Goal: Information Seeking & Learning: Learn about a topic

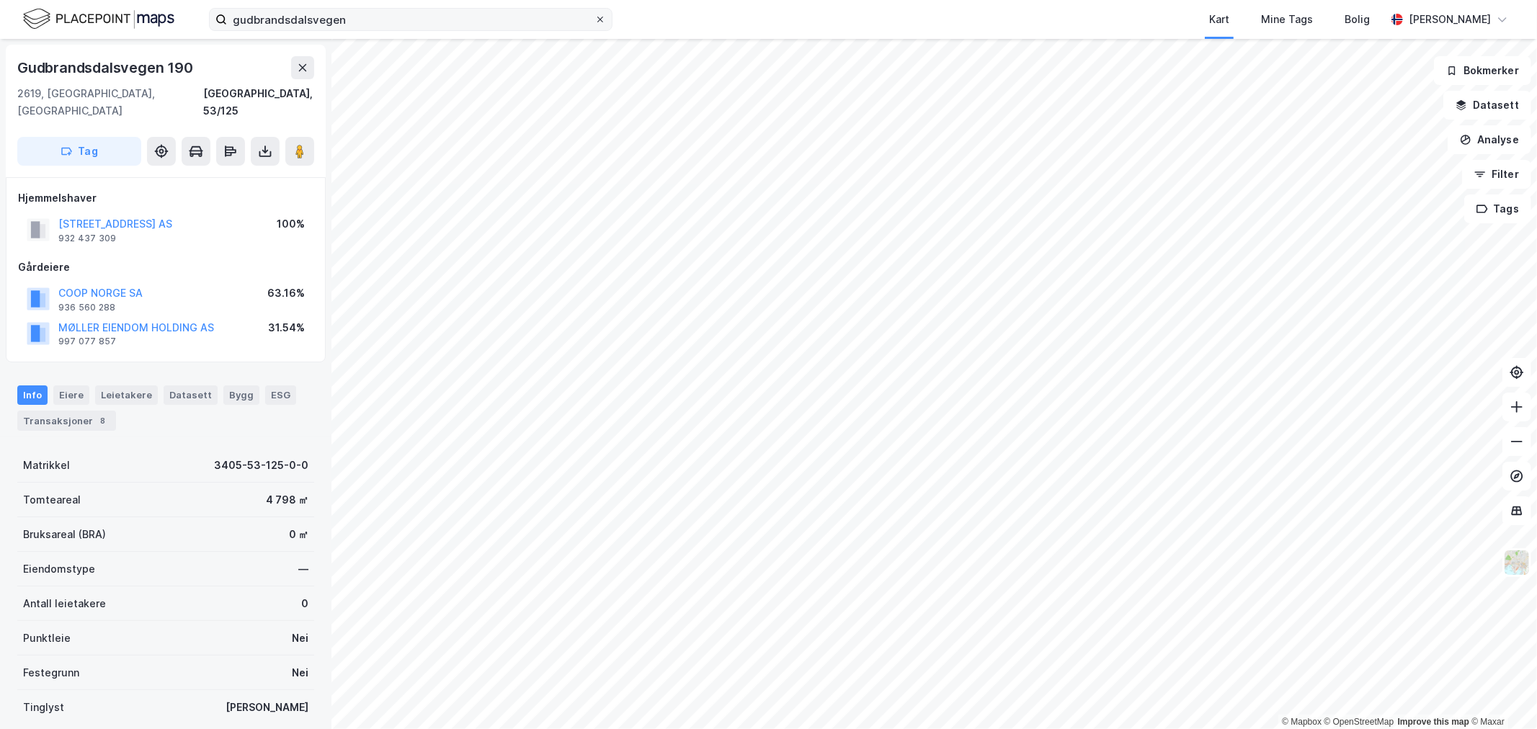
click at [599, 22] on icon at bounding box center [600, 19] width 9 height 9
click at [595, 22] on input "gudbrandsdalsvegen" at bounding box center [411, 20] width 368 height 22
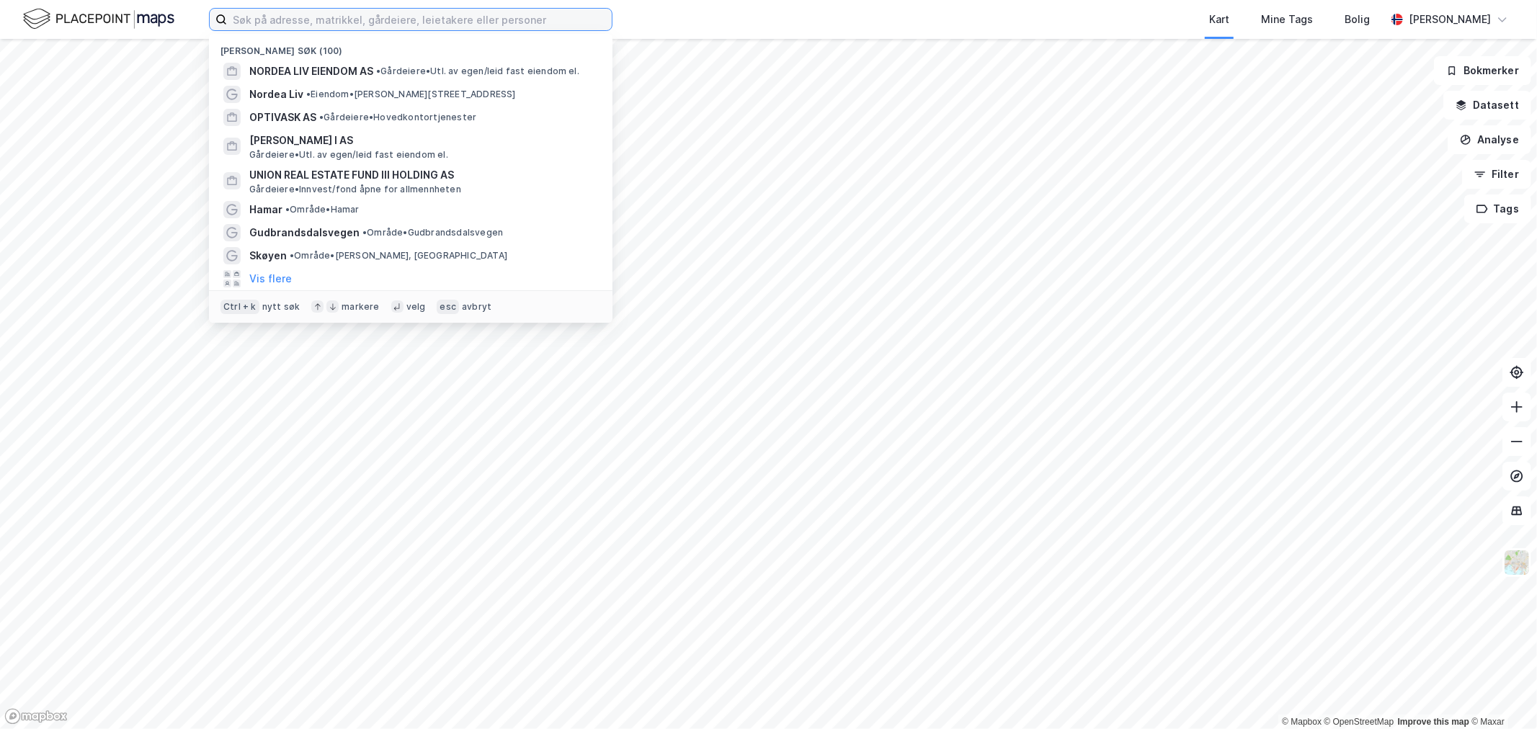
click at [392, 25] on input at bounding box center [419, 20] width 385 height 22
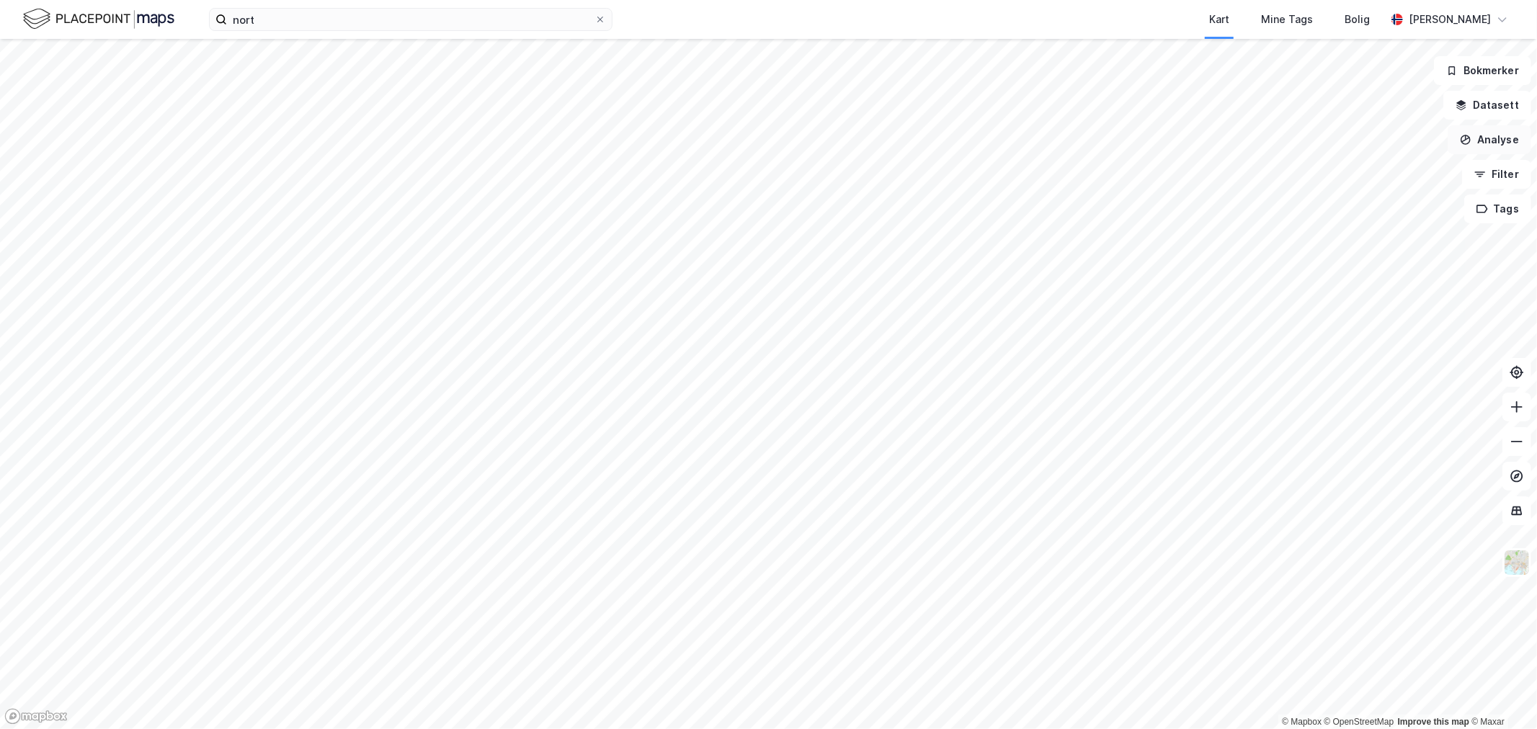
click at [1502, 142] on button "Analyse" at bounding box center [1490, 139] width 84 height 29
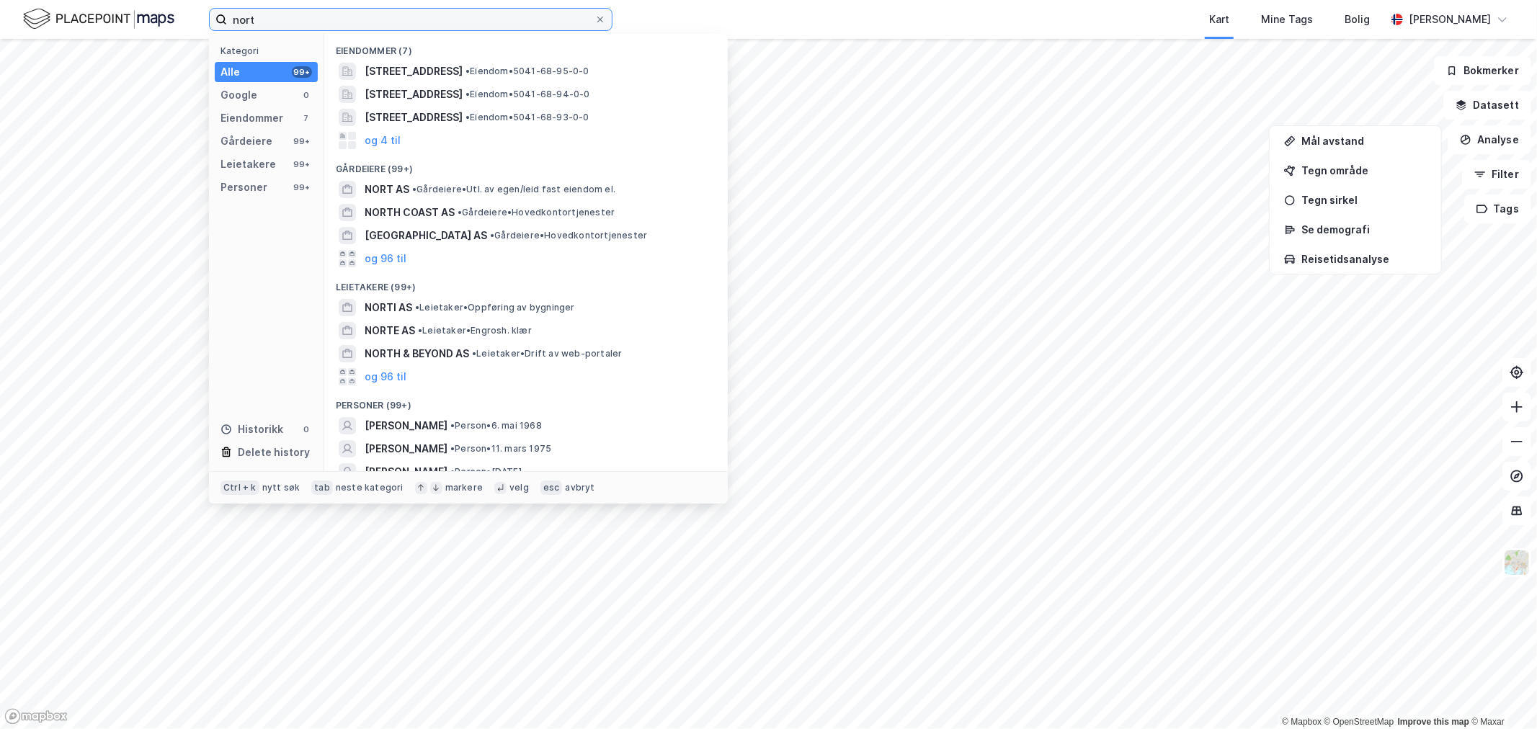
click at [445, 19] on input "nort" at bounding box center [411, 20] width 368 height 22
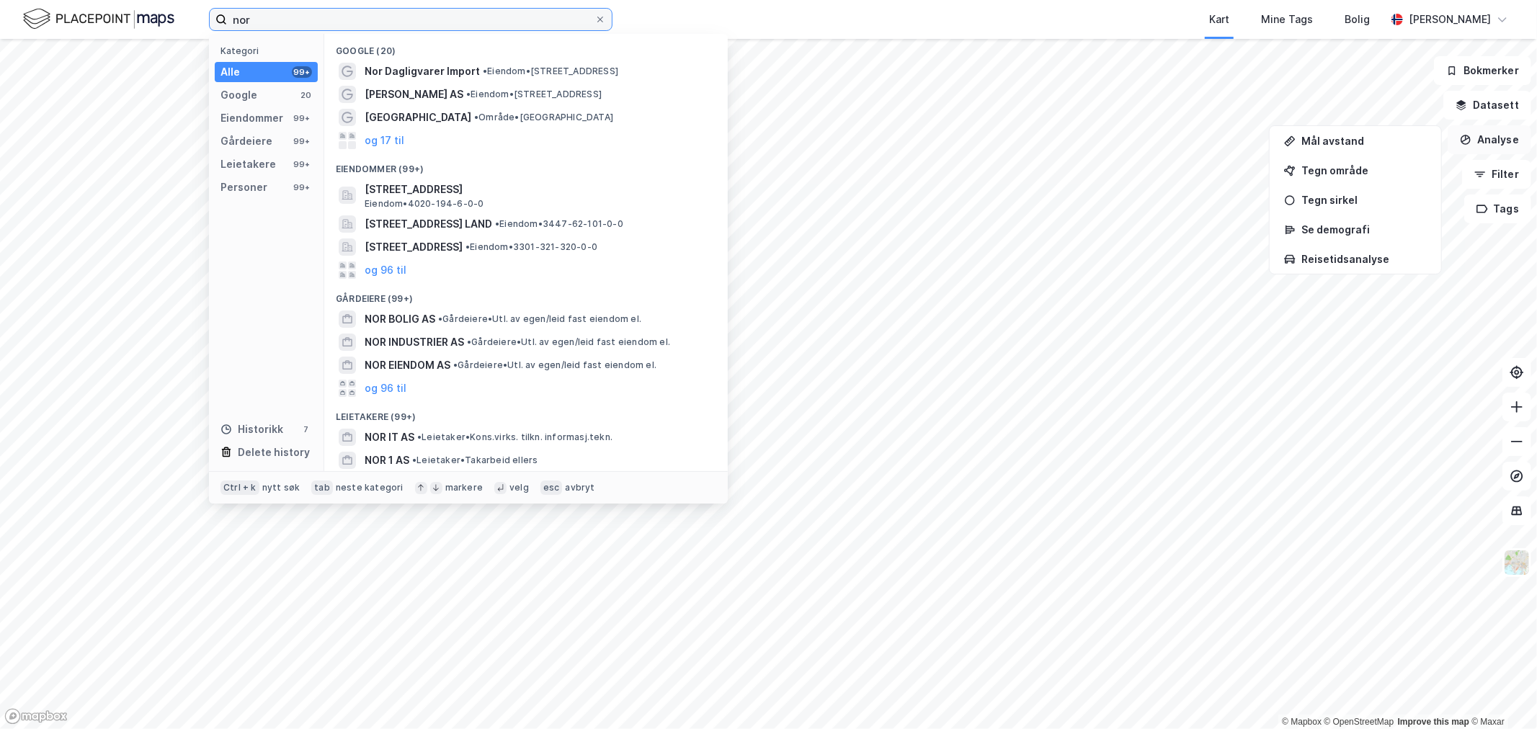
type input "nor"
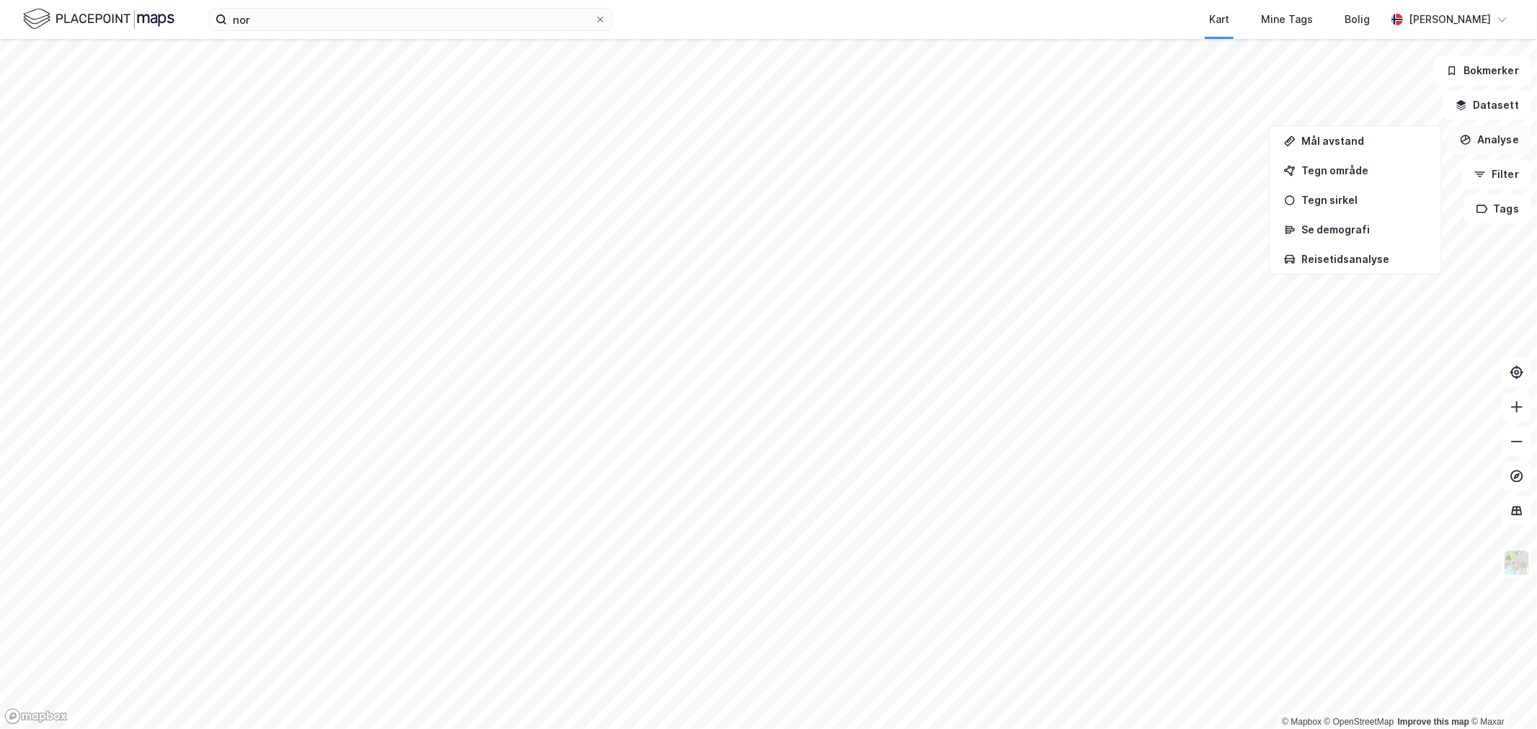
click at [1490, 145] on button "Analyse" at bounding box center [1490, 139] width 84 height 29
click at [1490, 107] on button "Datasett" at bounding box center [1488, 105] width 88 height 29
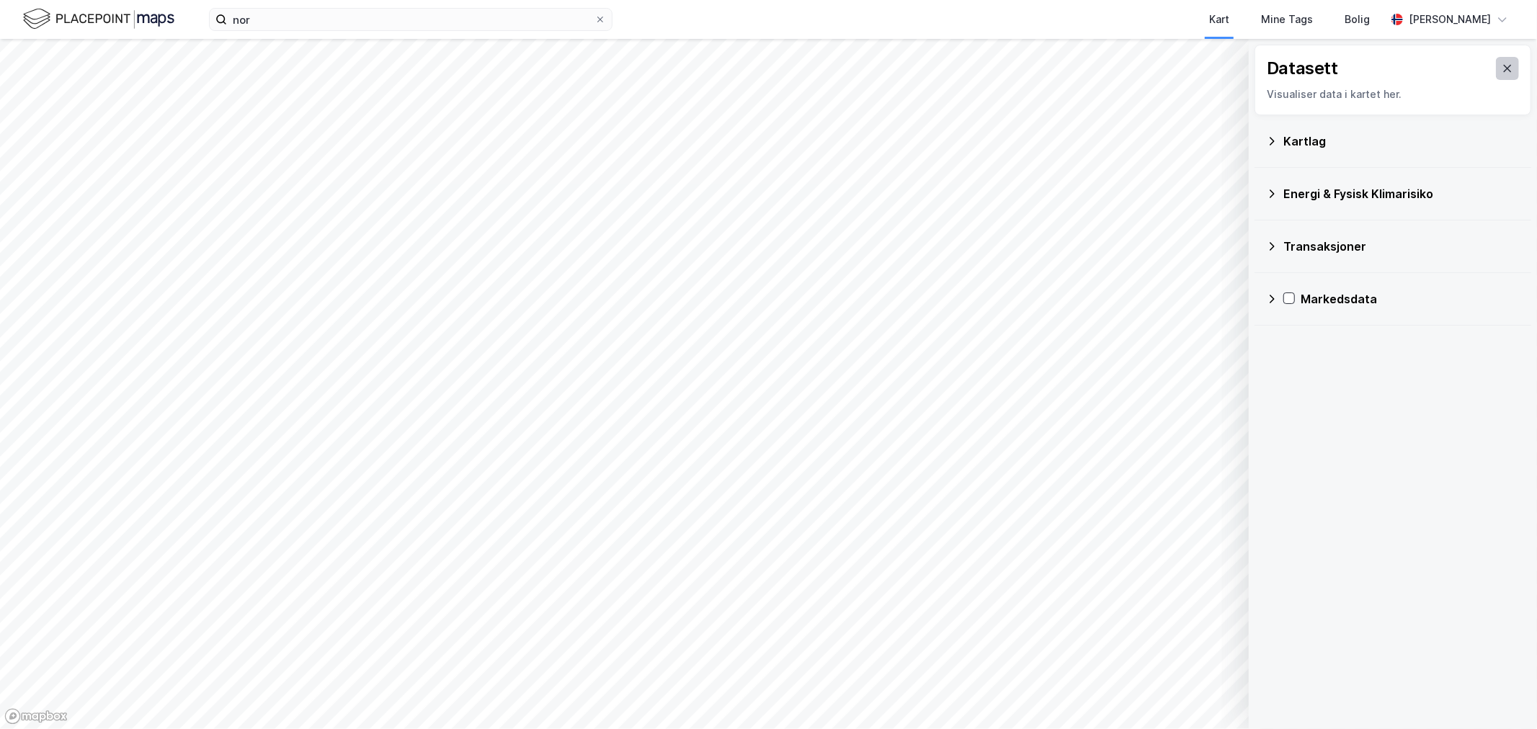
click at [1505, 67] on button at bounding box center [1507, 68] width 23 height 23
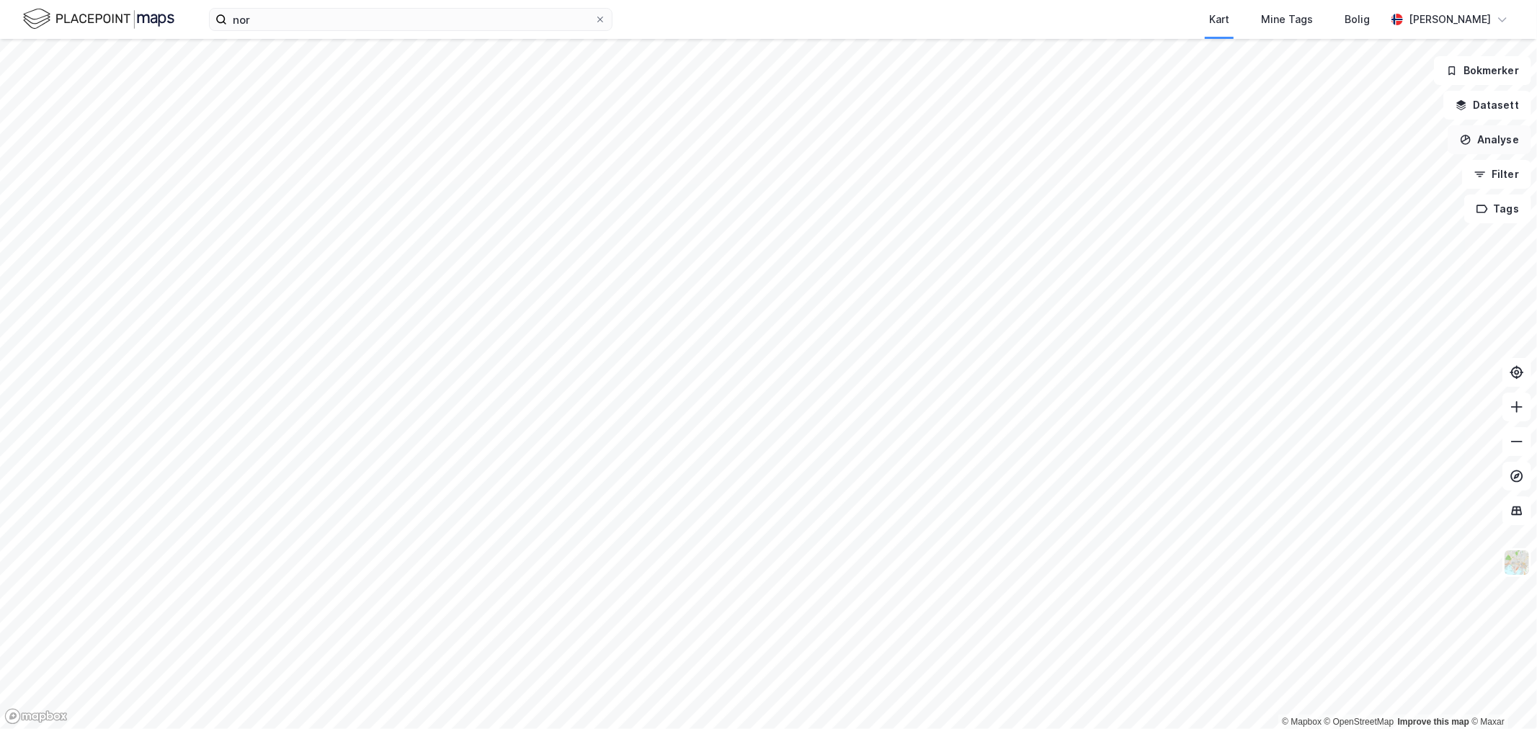
click at [1501, 137] on button "Analyse" at bounding box center [1490, 139] width 84 height 29
click at [1496, 172] on button "Filter" at bounding box center [1496, 174] width 69 height 29
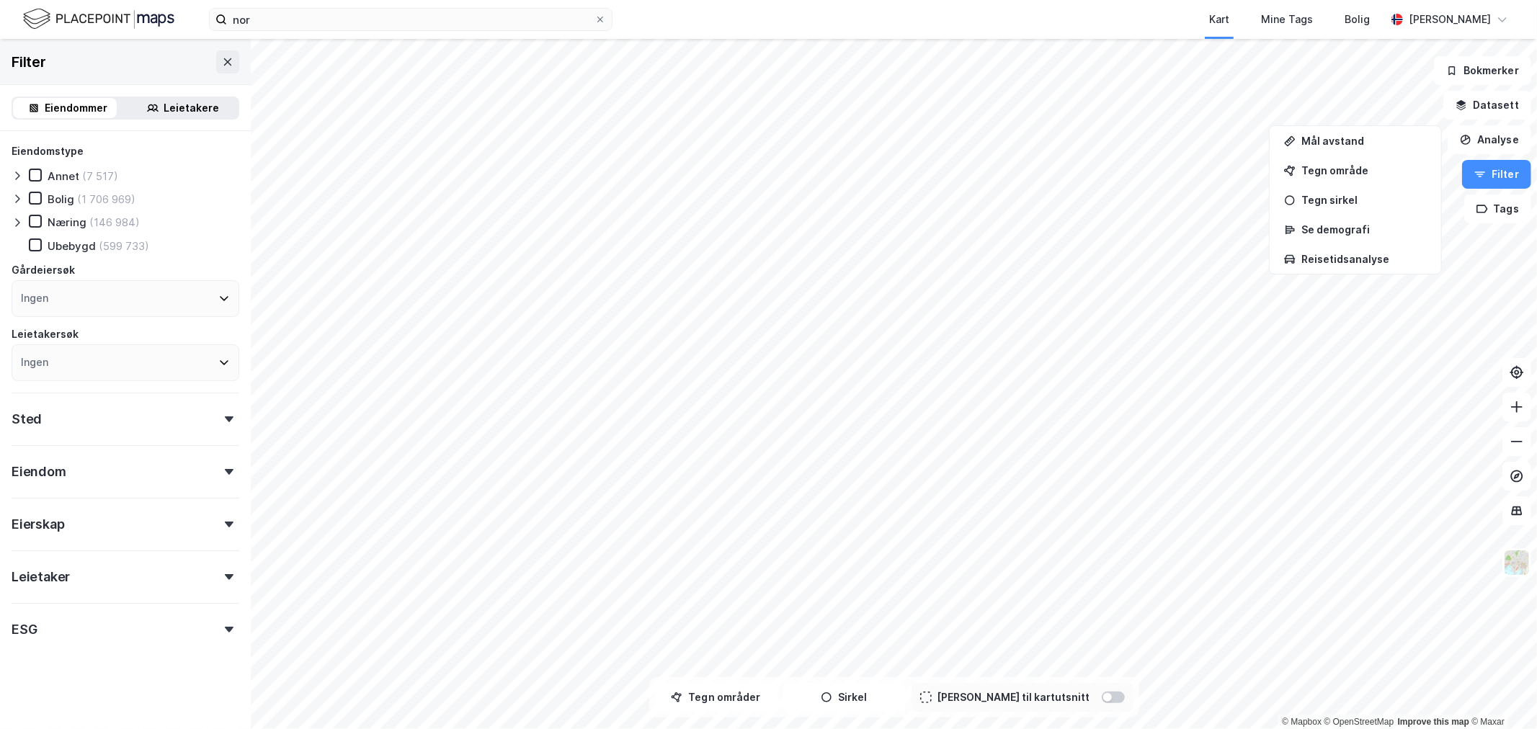
click at [111, 474] on div "Eiendom" at bounding box center [126, 465] width 228 height 41
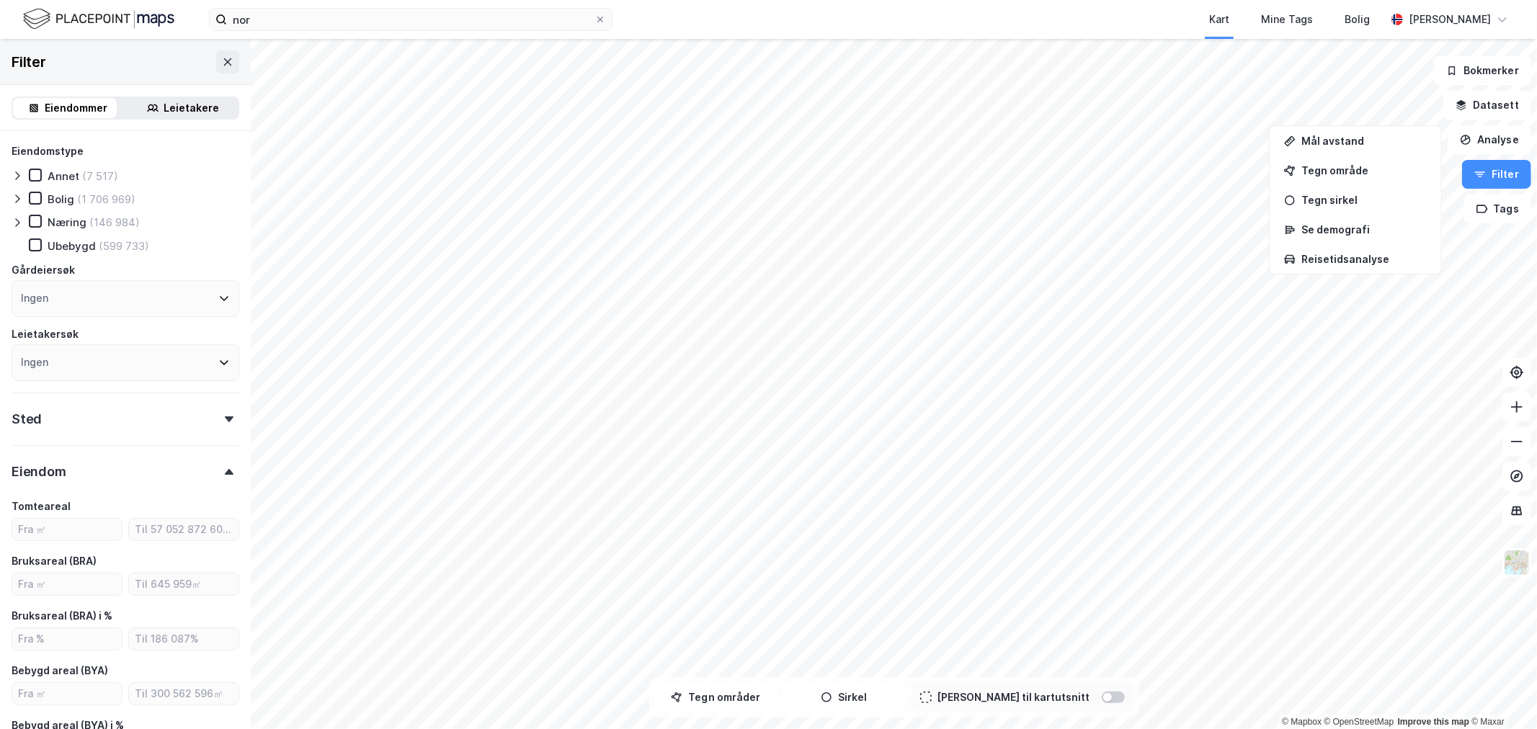
click at [111, 464] on div "Eiendom" at bounding box center [126, 465] width 228 height 41
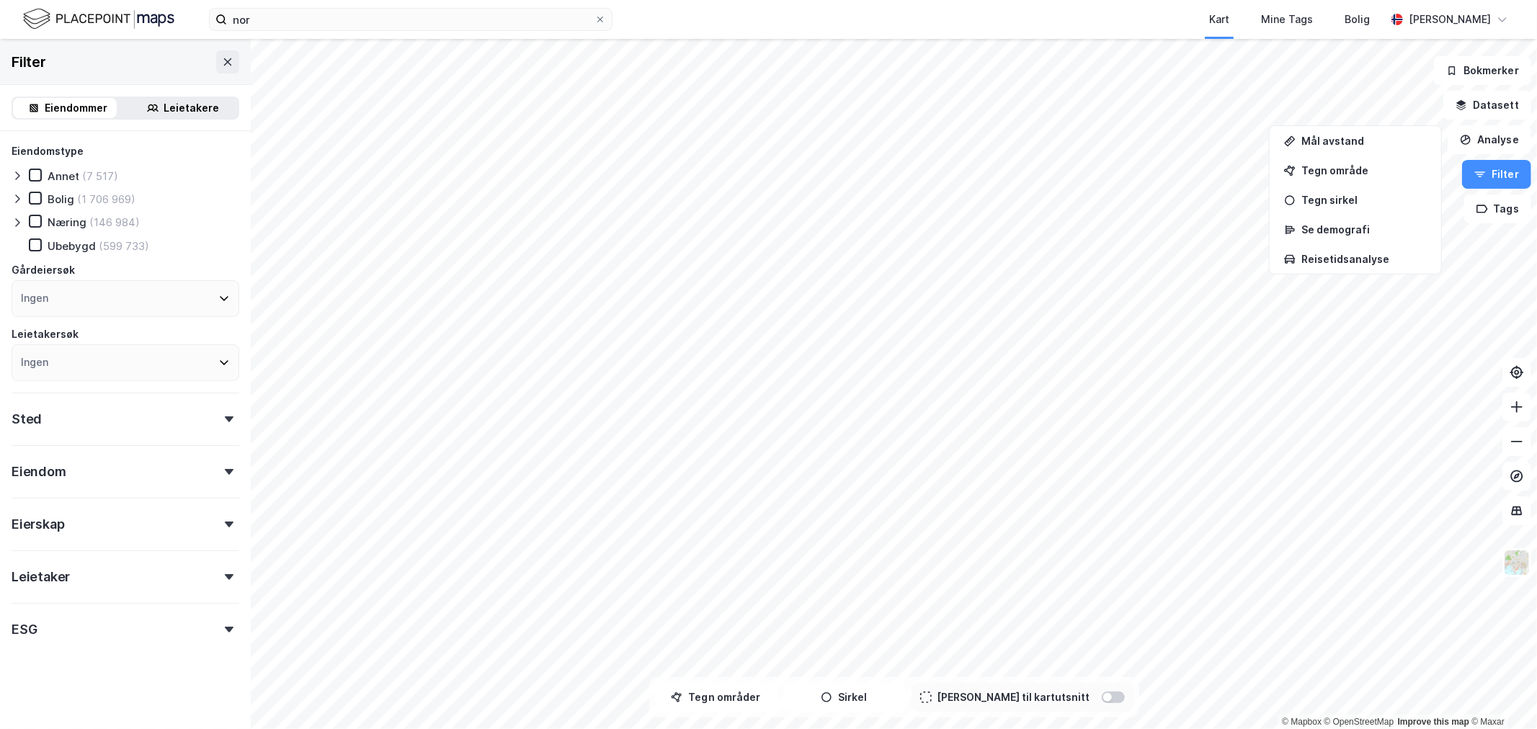
click at [120, 263] on div "Gårdeiersøk" at bounding box center [126, 270] width 228 height 17
click at [112, 290] on div "Ingen" at bounding box center [126, 298] width 228 height 37
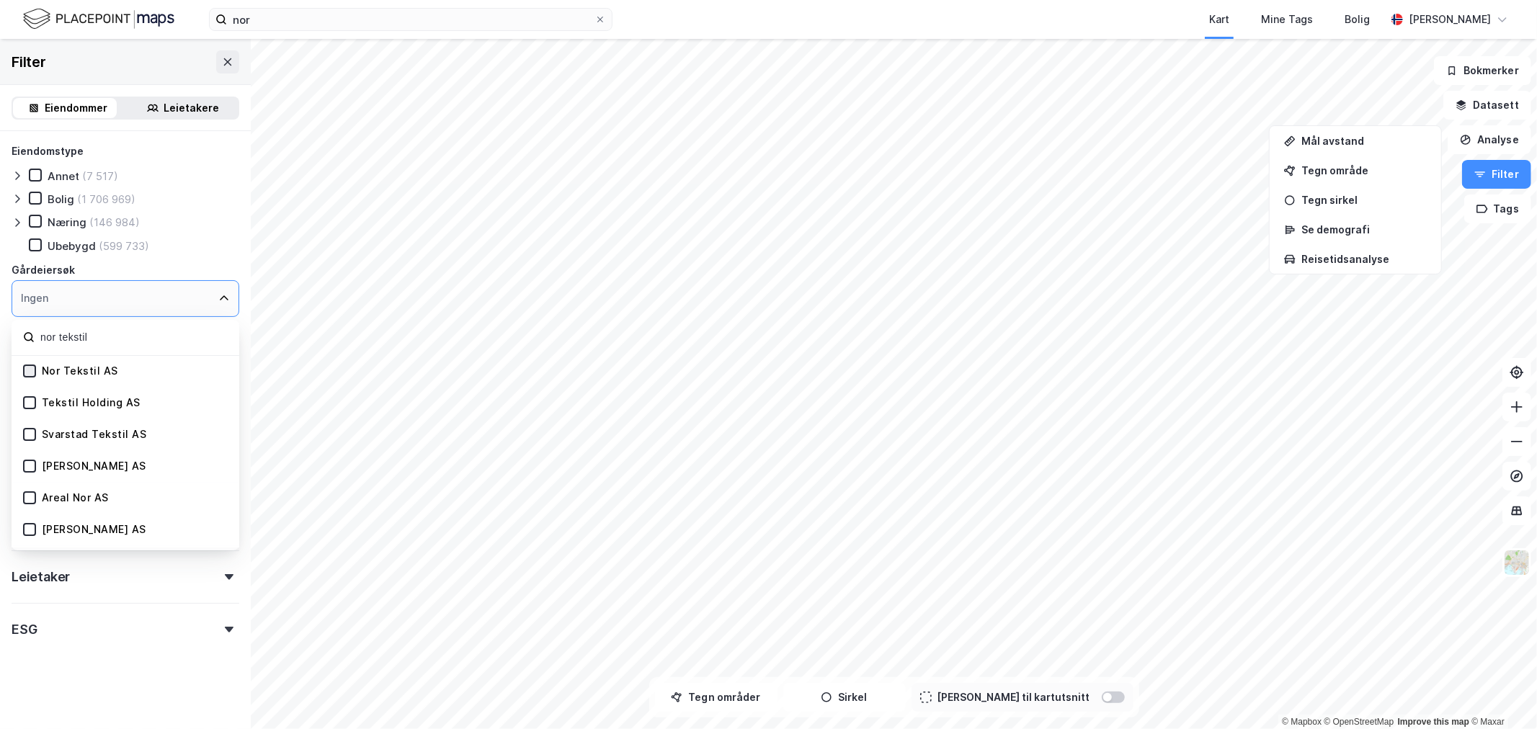
type input "nor tekstil"
click at [32, 368] on icon at bounding box center [30, 371] width 10 height 10
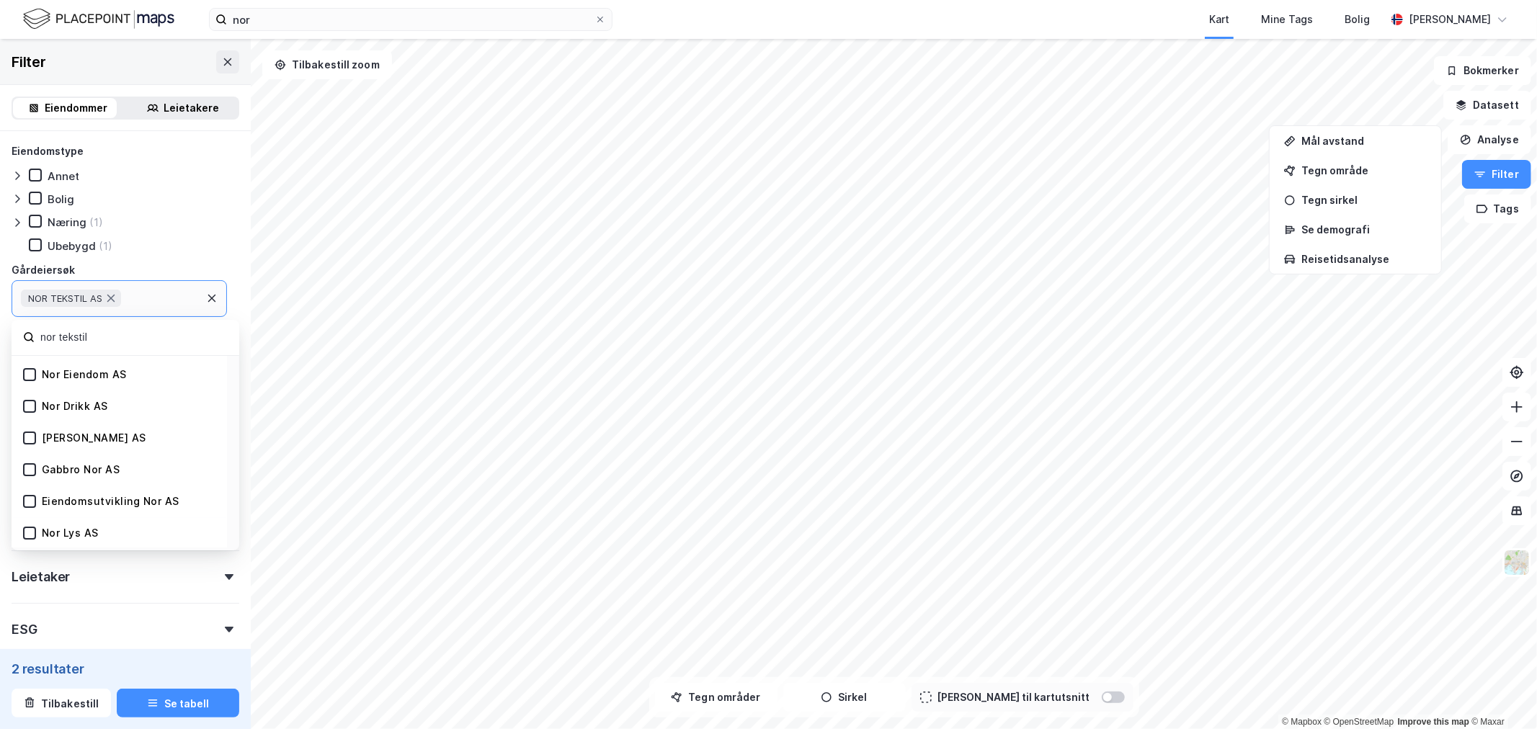
scroll to position [320, 0]
click at [148, 646] on form "Eiendomstype [PERSON_NAME] Næring (1) Ubebygd (1) Gårdeiersøk NOR TEKSTIL AS no…" at bounding box center [126, 430] width 228 height 574
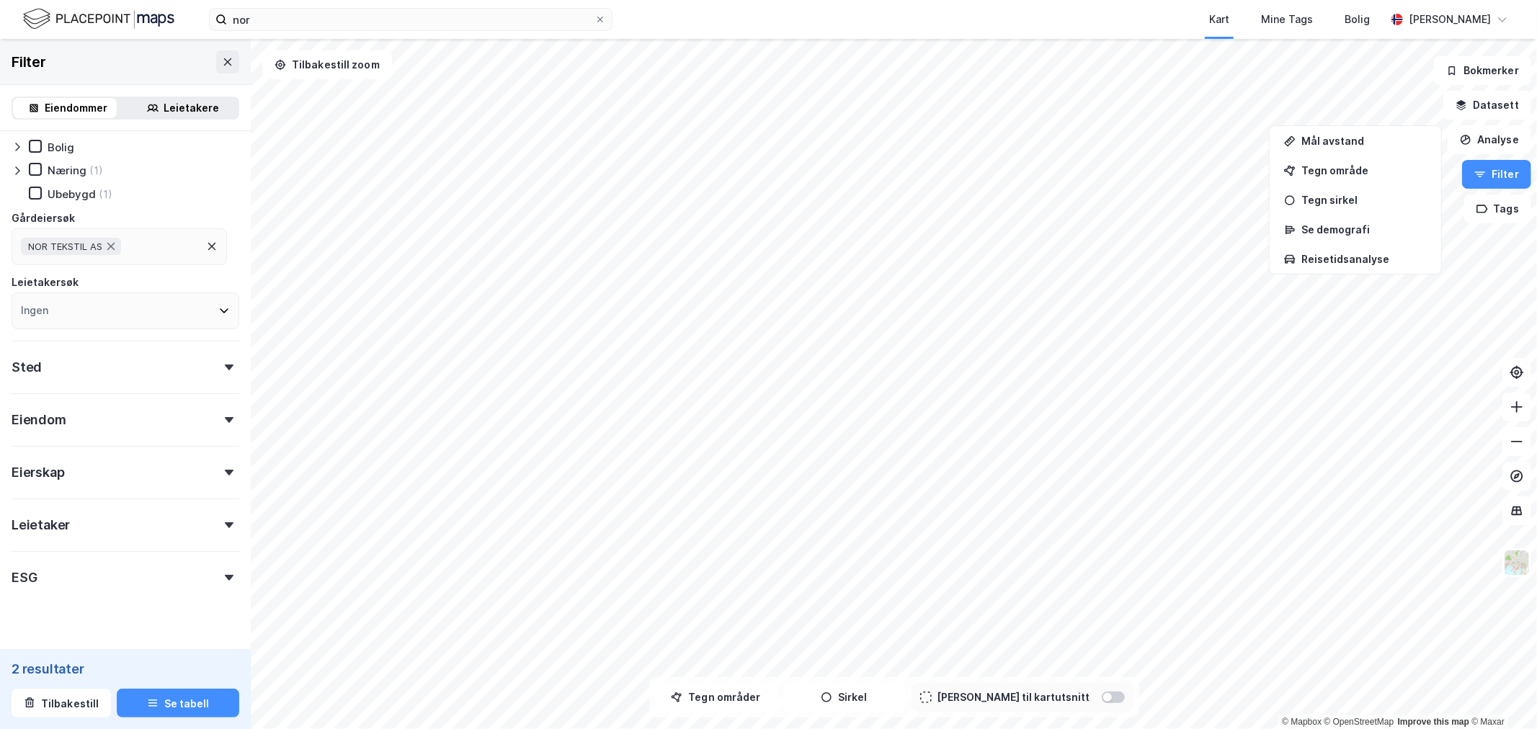
scroll to position [77, 0]
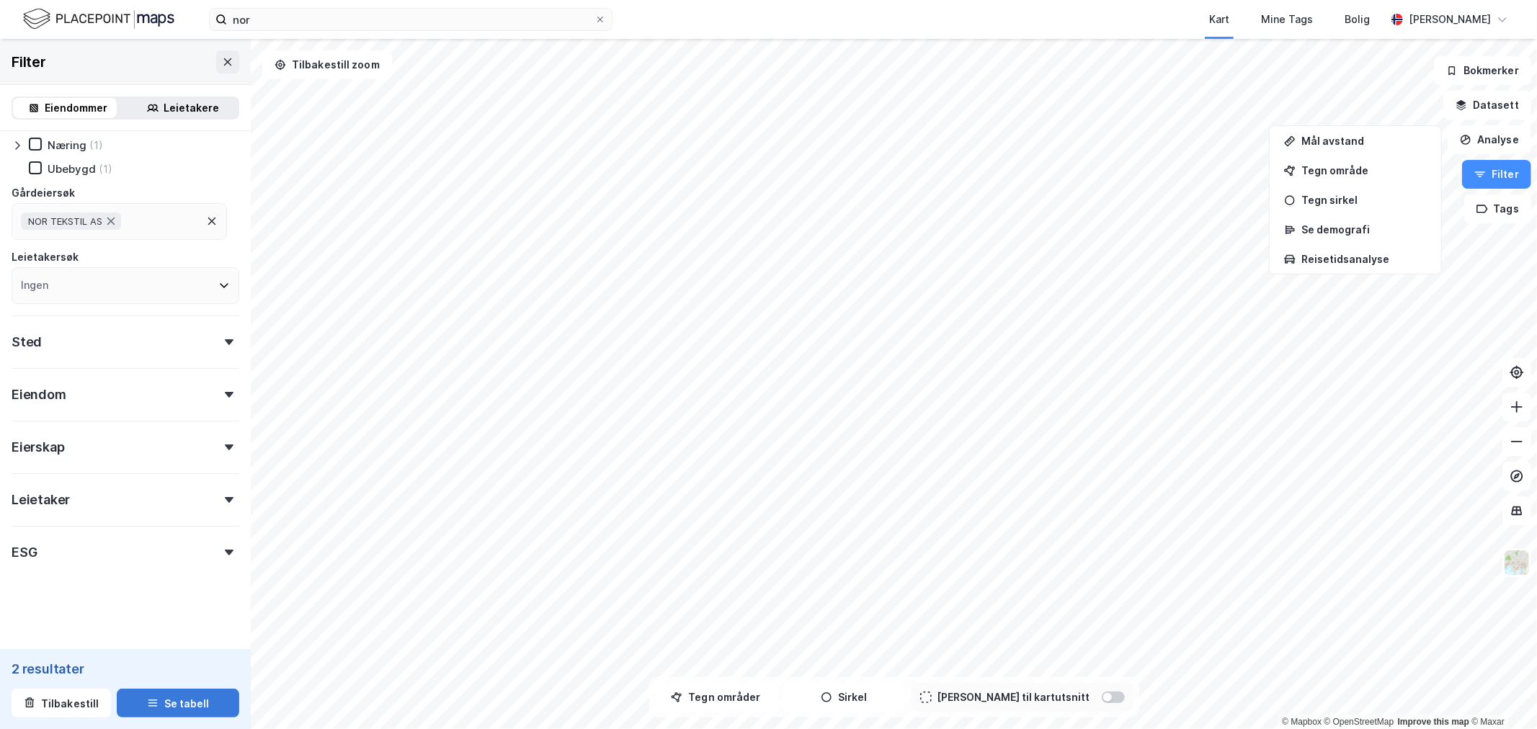
click at [163, 695] on button "Se tabell" at bounding box center [178, 703] width 123 height 29
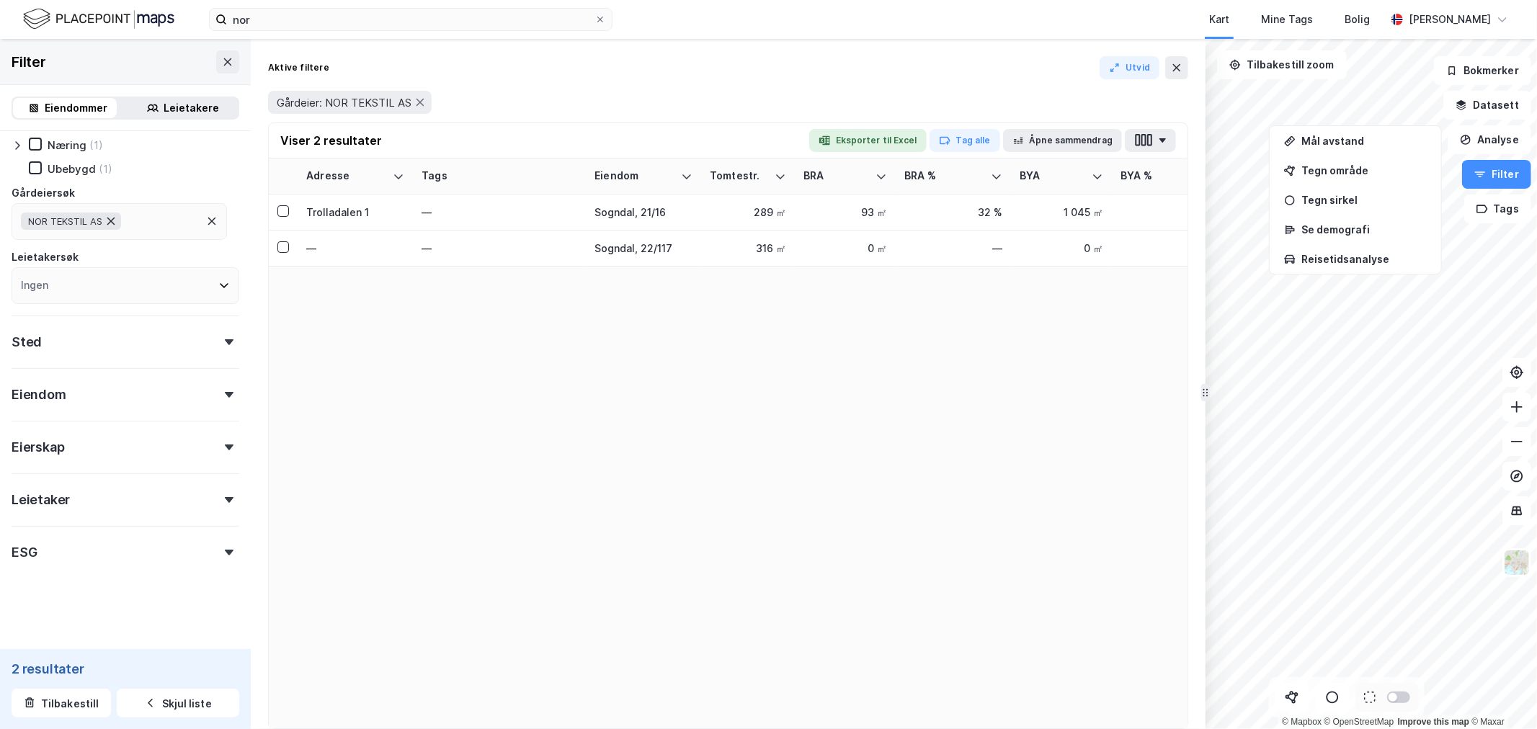
click at [112, 219] on icon at bounding box center [110, 222] width 7 height 8
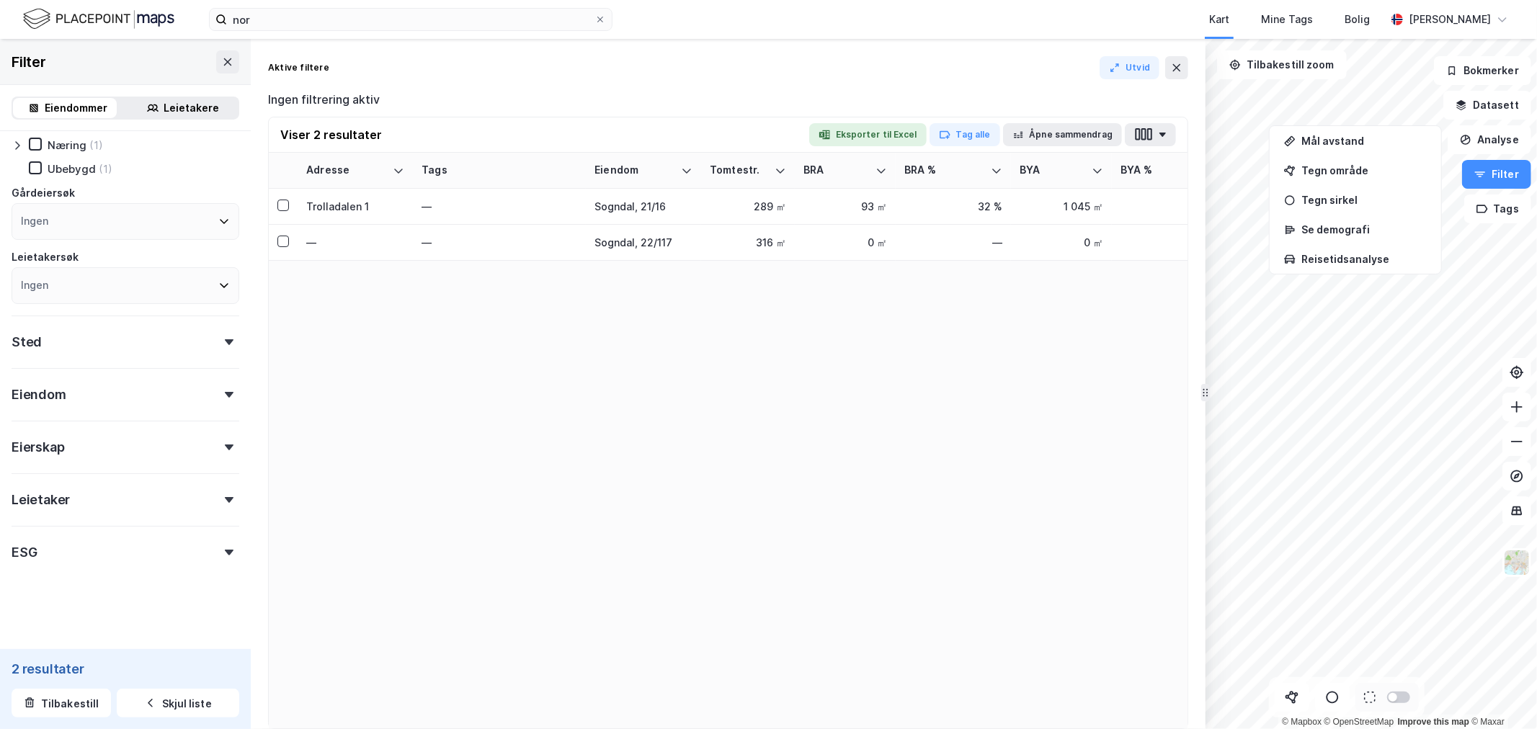
click at [102, 202] on div "Gårdeiersøk" at bounding box center [126, 193] width 228 height 17
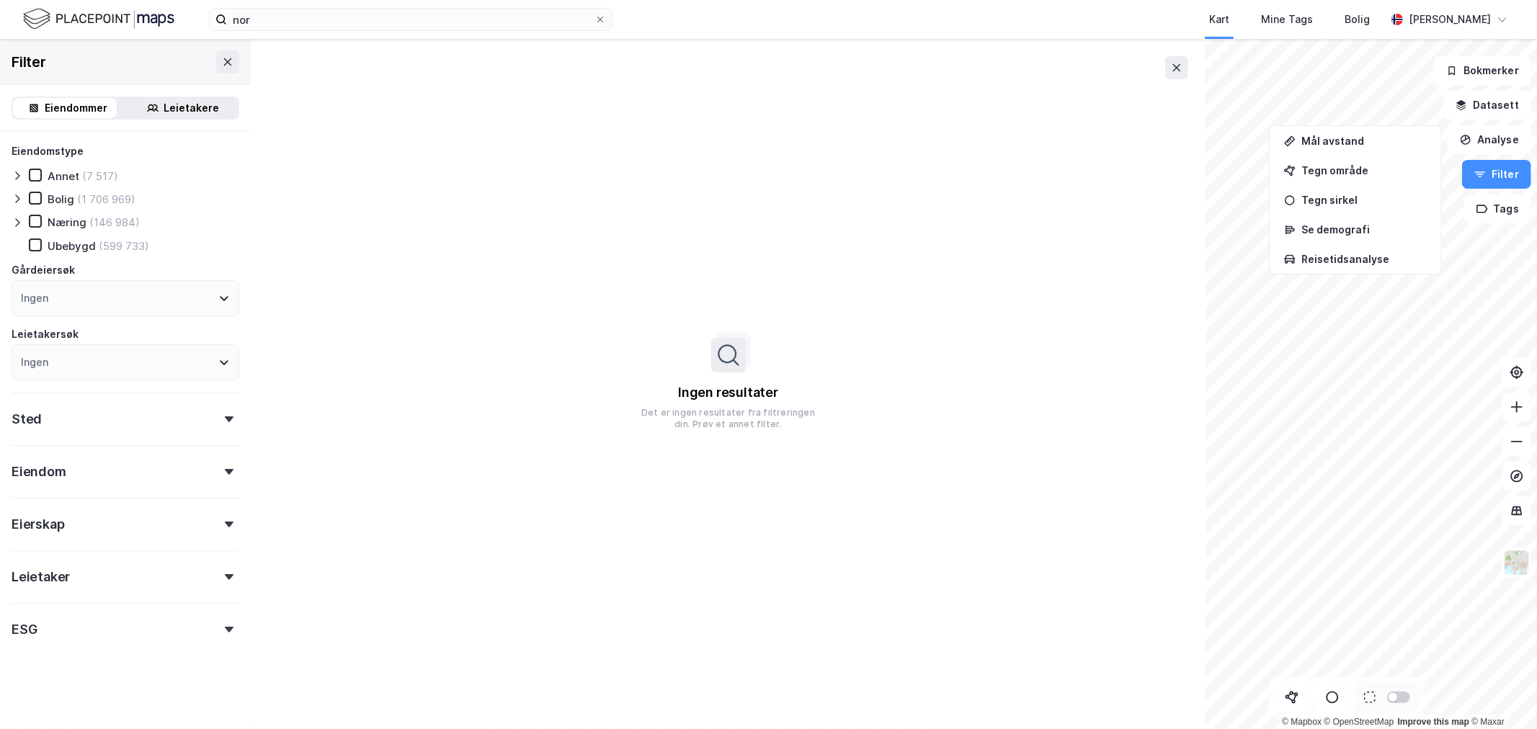
click at [82, 303] on div "Ingen" at bounding box center [126, 298] width 228 height 37
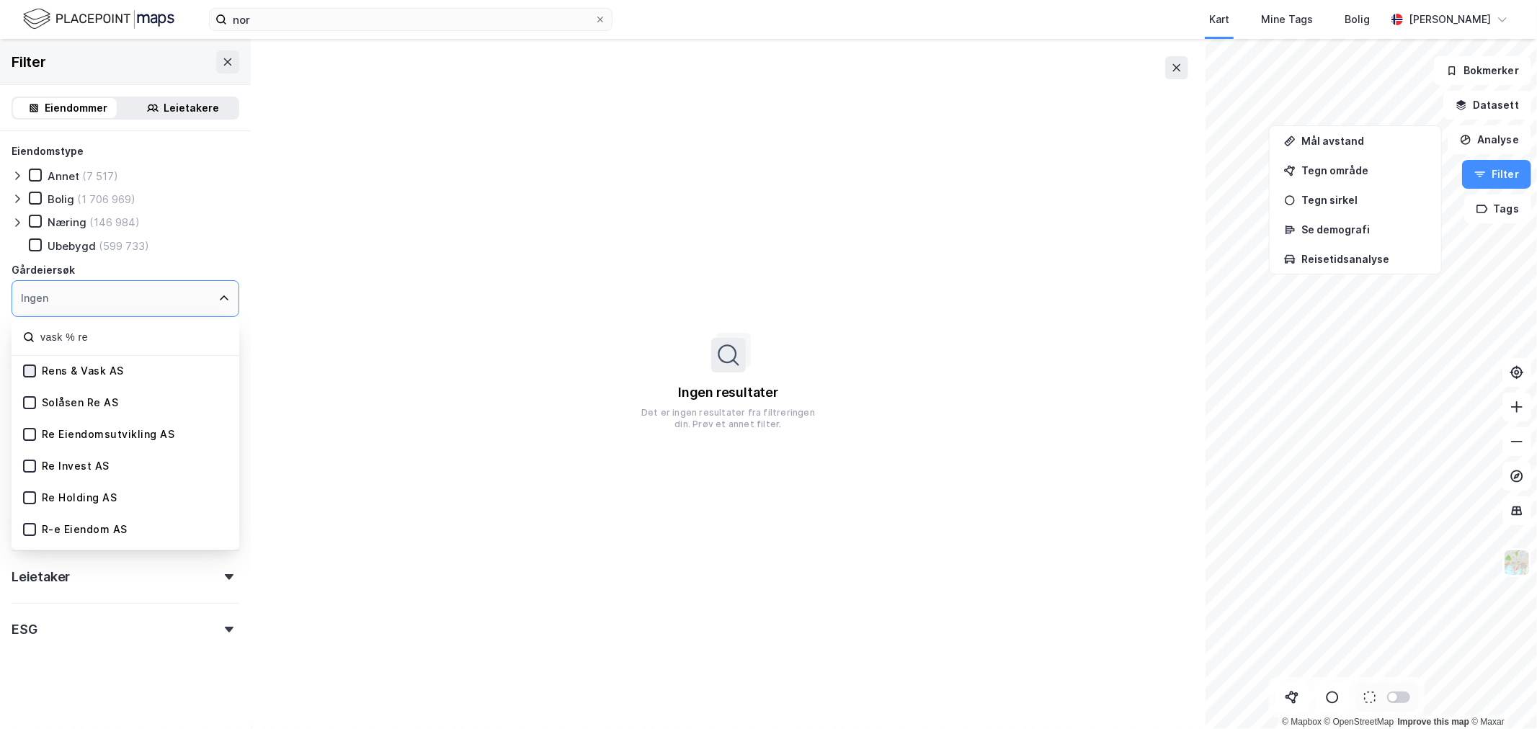
click at [27, 369] on icon at bounding box center [30, 371] width 10 height 10
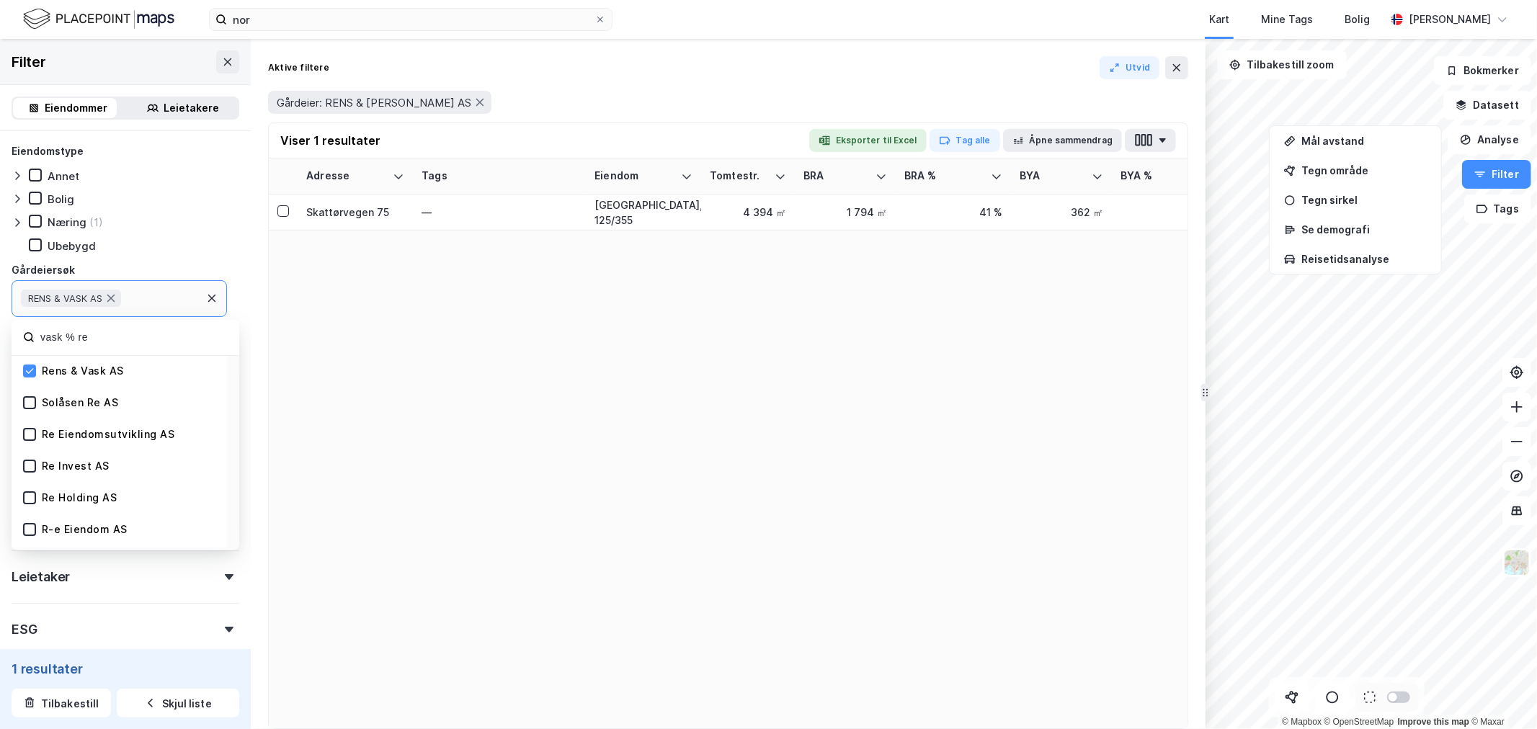
click at [146, 300] on div "RENS & VASK AS" at bounding box center [119, 298] width 215 height 37
drag, startPoint x: 92, startPoint y: 339, endPoint x: 12, endPoint y: 336, distance: 80.1
click at [12, 336] on div "vask % re" at bounding box center [126, 338] width 228 height 36
click at [112, 298] on icon at bounding box center [110, 299] width 7 height 8
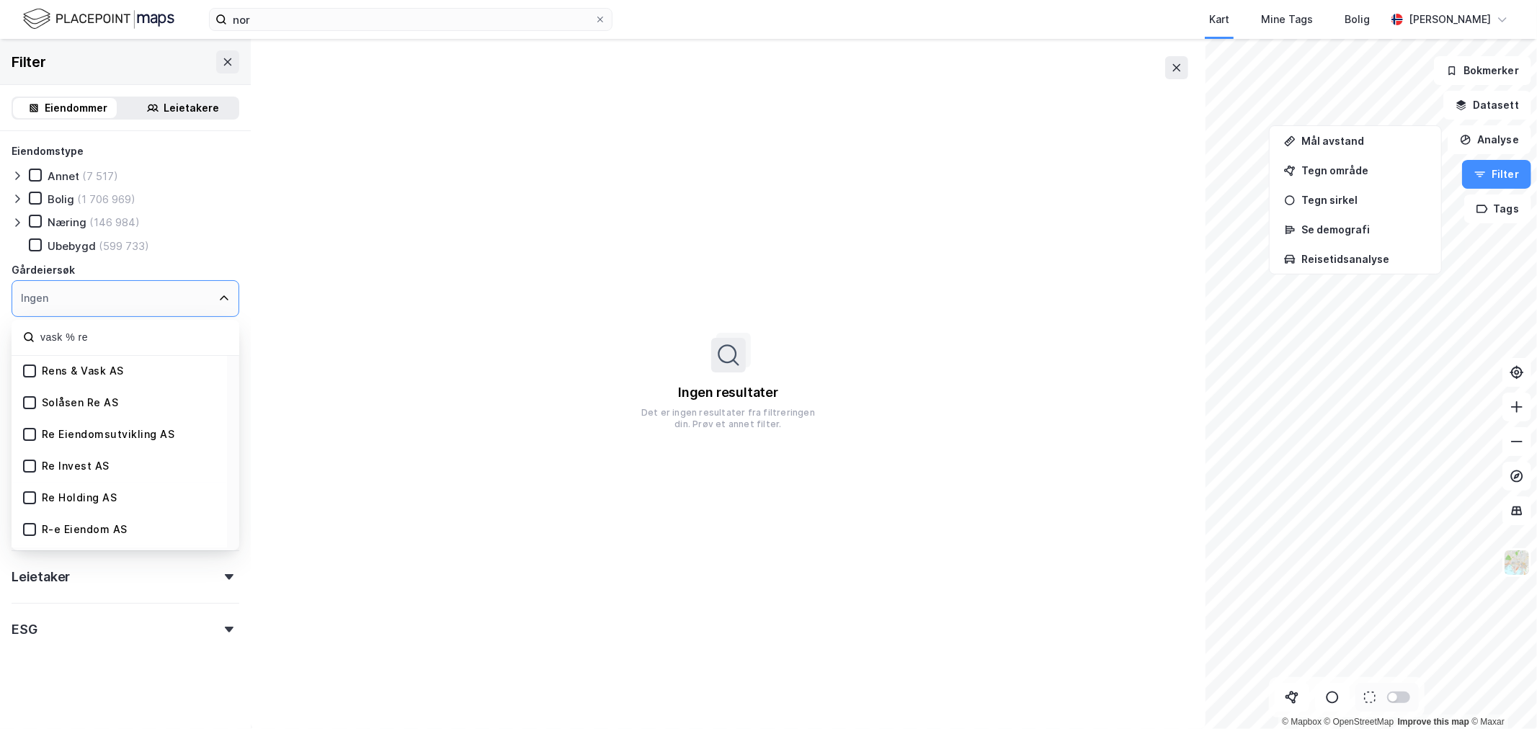
click at [103, 299] on div "Ingen" at bounding box center [126, 298] width 228 height 37
click at [95, 325] on div "vask % re" at bounding box center [126, 338] width 228 height 36
drag, startPoint x: 91, startPoint y: 335, endPoint x: -163, endPoint y: 319, distance: 254.2
click at [0, 319] on html "nor Kart Mine Tags [PERSON_NAME] [PERSON_NAME] © Mapbox © OpenStreetMap Improve…" at bounding box center [768, 364] width 1537 height 729
click at [30, 366] on icon at bounding box center [30, 371] width 10 height 10
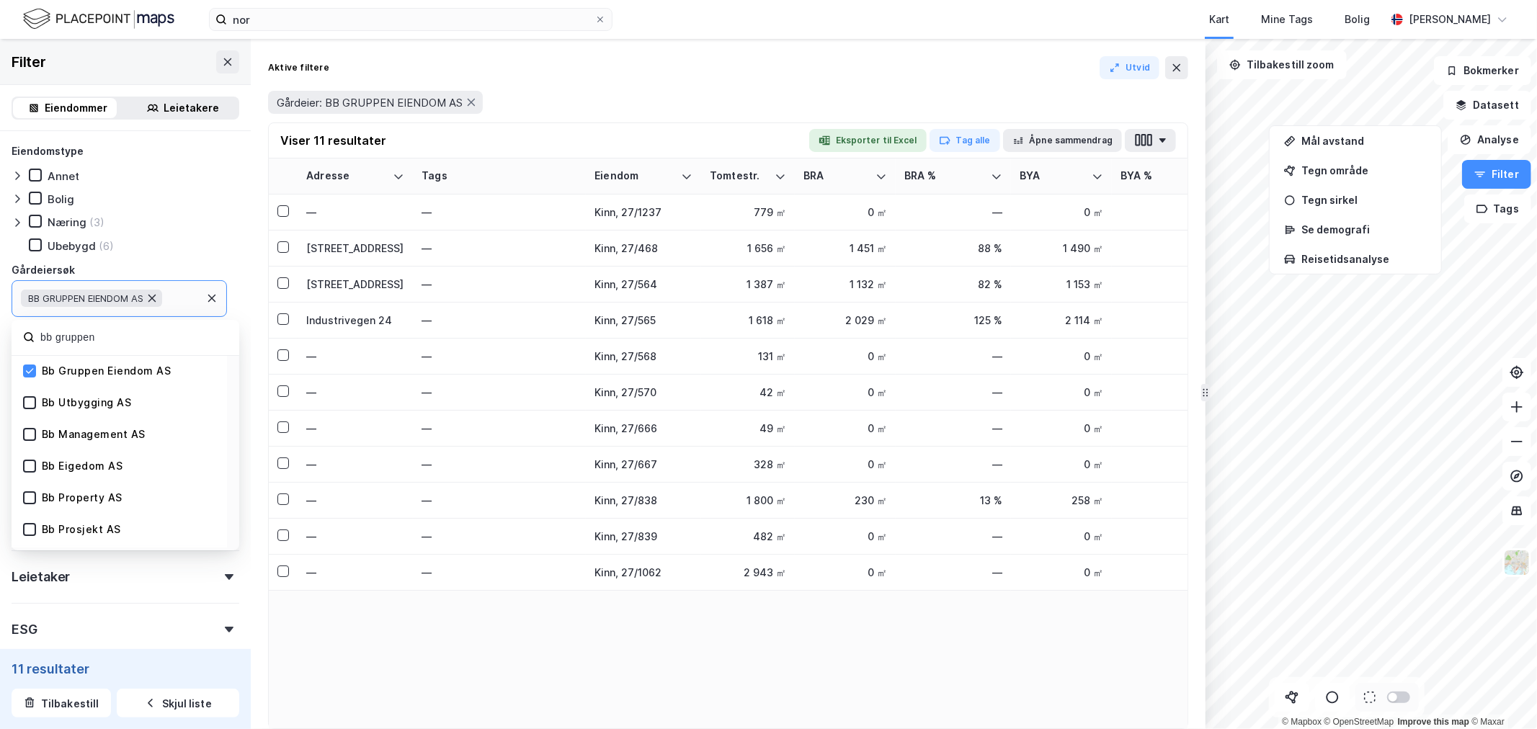
click at [156, 296] on icon at bounding box center [151, 299] width 7 height 8
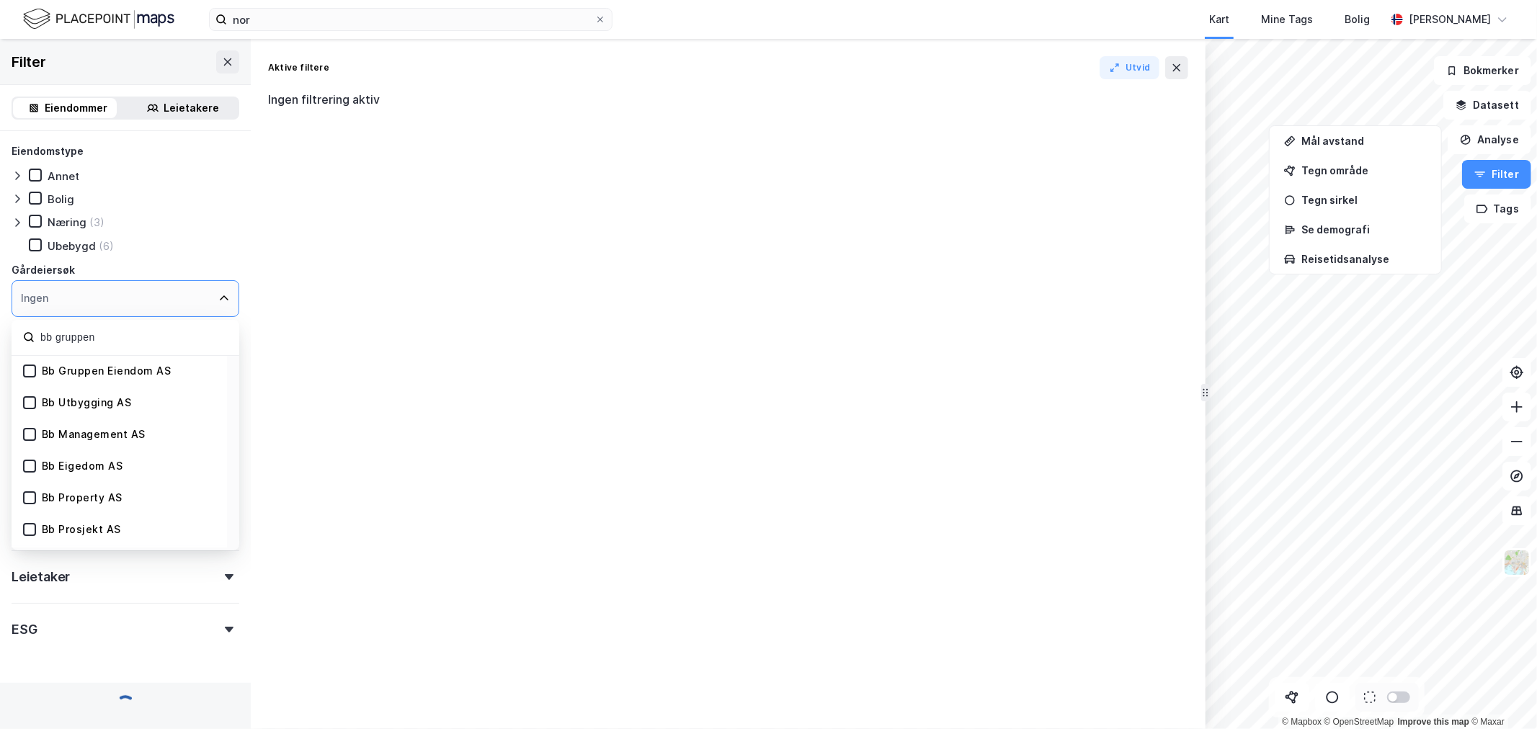
click at [94, 298] on div "Ingen" at bounding box center [126, 298] width 228 height 37
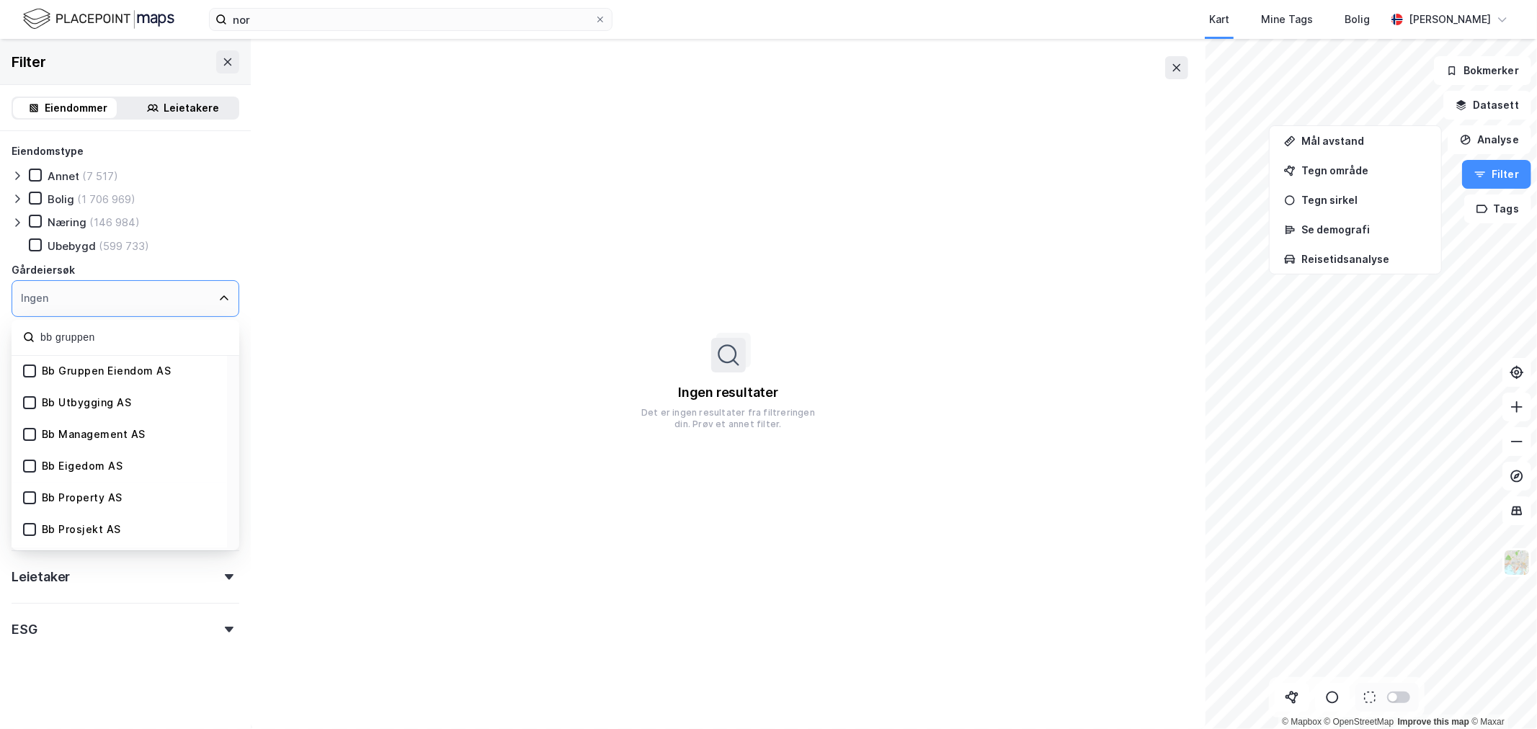
drag, startPoint x: 105, startPoint y: 329, endPoint x: 25, endPoint y: 337, distance: 79.7
click at [25, 337] on div "bb gruppen" at bounding box center [126, 338] width 228 height 36
click at [19, 373] on div "Bb Gruppen Eiendom AS" at bounding box center [119, 372] width 215 height 32
click at [26, 370] on icon at bounding box center [30, 370] width 8 height 5
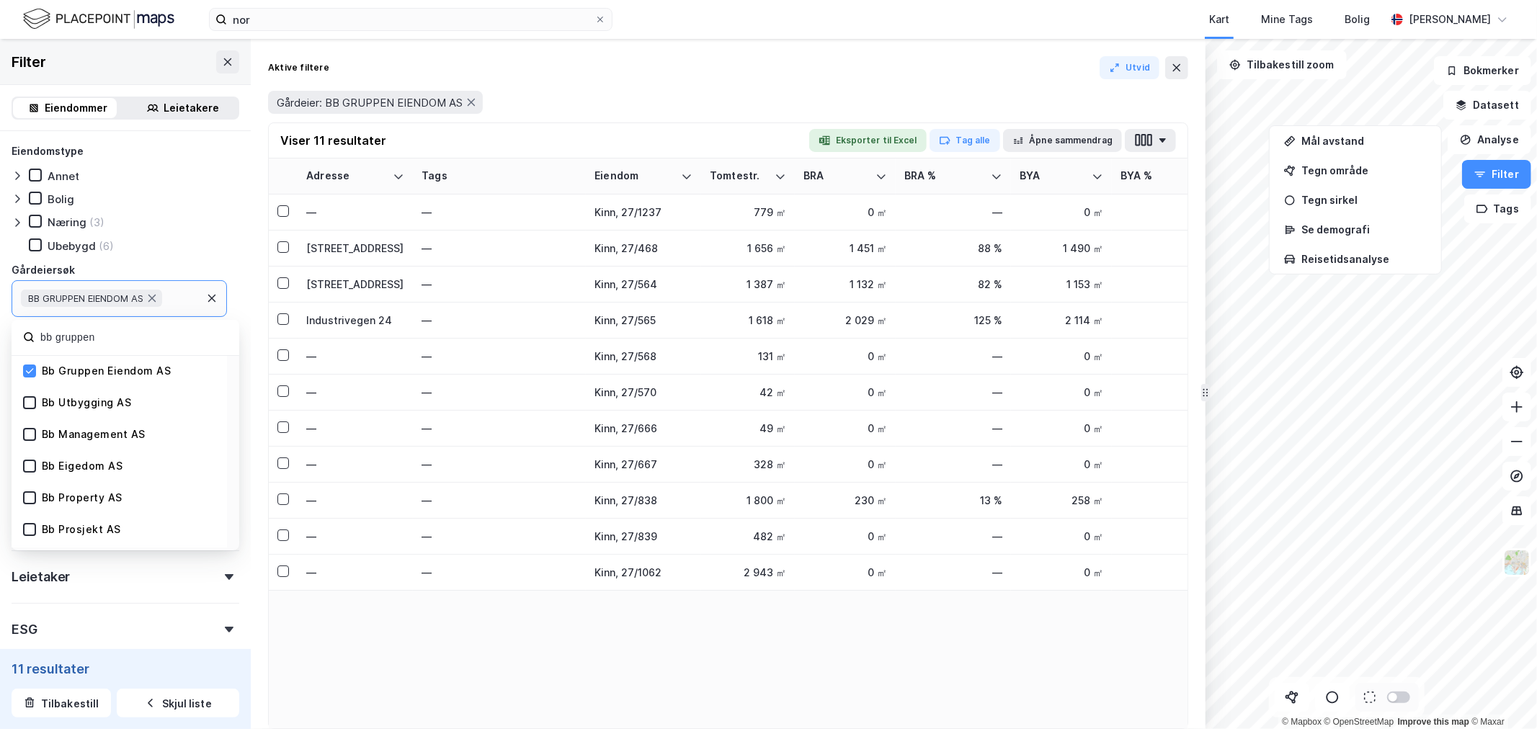
click at [97, 336] on input "bb gruppen" at bounding box center [133, 337] width 189 height 19
drag, startPoint x: 97, startPoint y: 336, endPoint x: 32, endPoint y: 343, distance: 64.5
click at [32, 343] on div "bb gruppen" at bounding box center [126, 338] width 228 height 36
type input "oeb invest"
click at [29, 373] on icon at bounding box center [30, 371] width 10 height 10
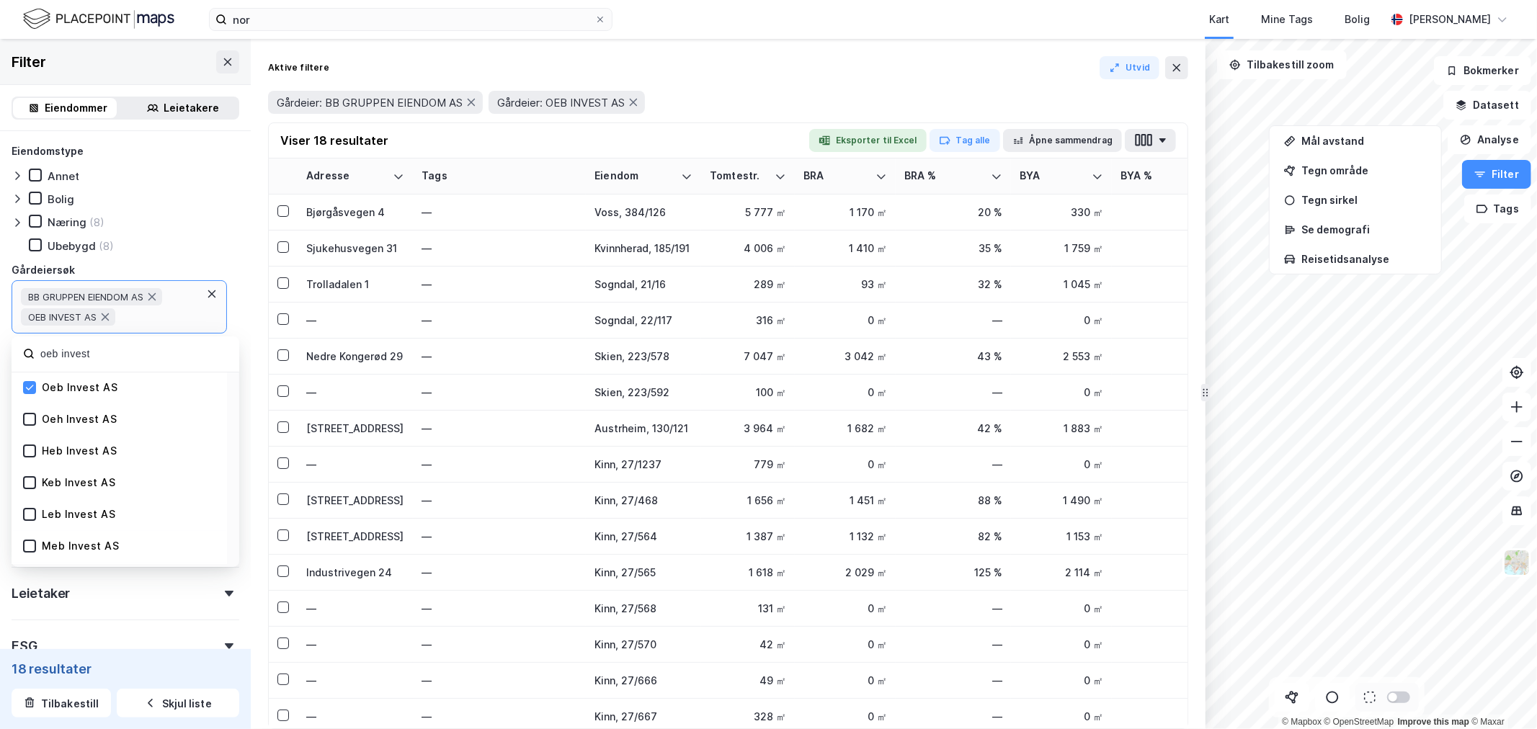
drag, startPoint x: 117, startPoint y: 355, endPoint x: -14, endPoint y: 357, distance: 130.5
click at [0, 357] on html "nor Kart Mine Tags [PERSON_NAME] [PERSON_NAME] © Mapbox © OpenStreetMap Improve…" at bounding box center [768, 364] width 1537 height 729
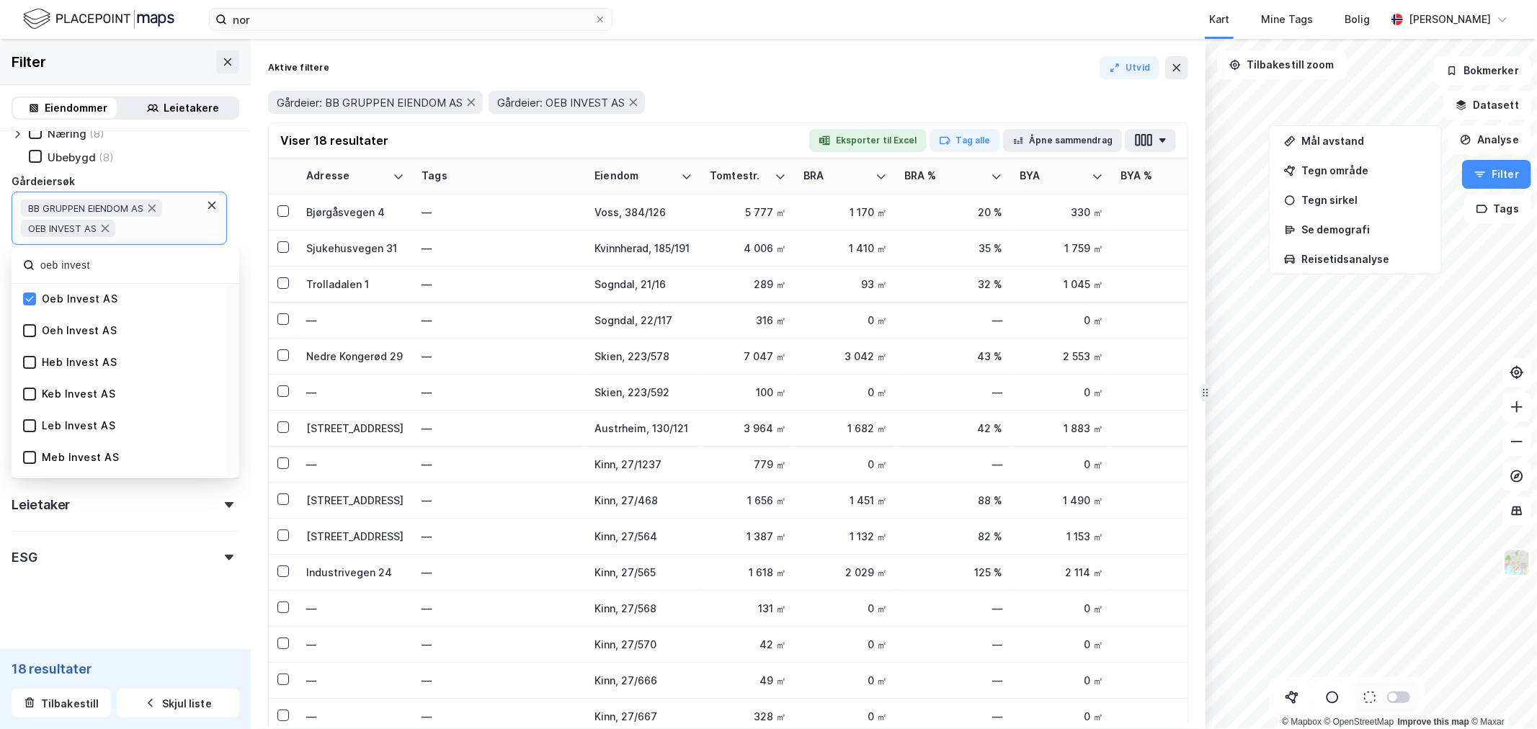
scroll to position [94, 0]
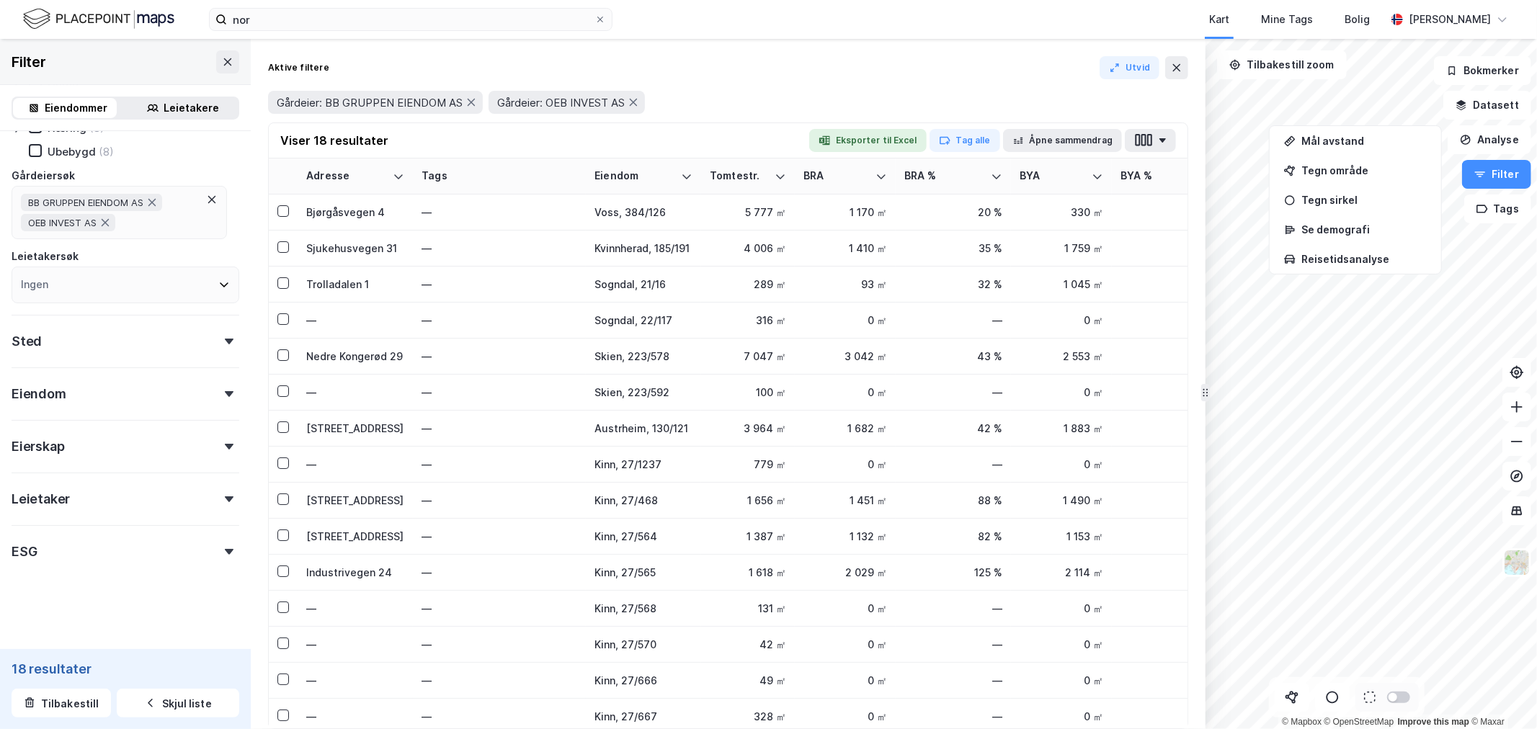
click at [159, 603] on form "Eiendomstype [PERSON_NAME] Næring (8) Ubebygd (8) Gårdeiersøk BB GRUPPEN EIENDO…" at bounding box center [126, 343] width 228 height 590
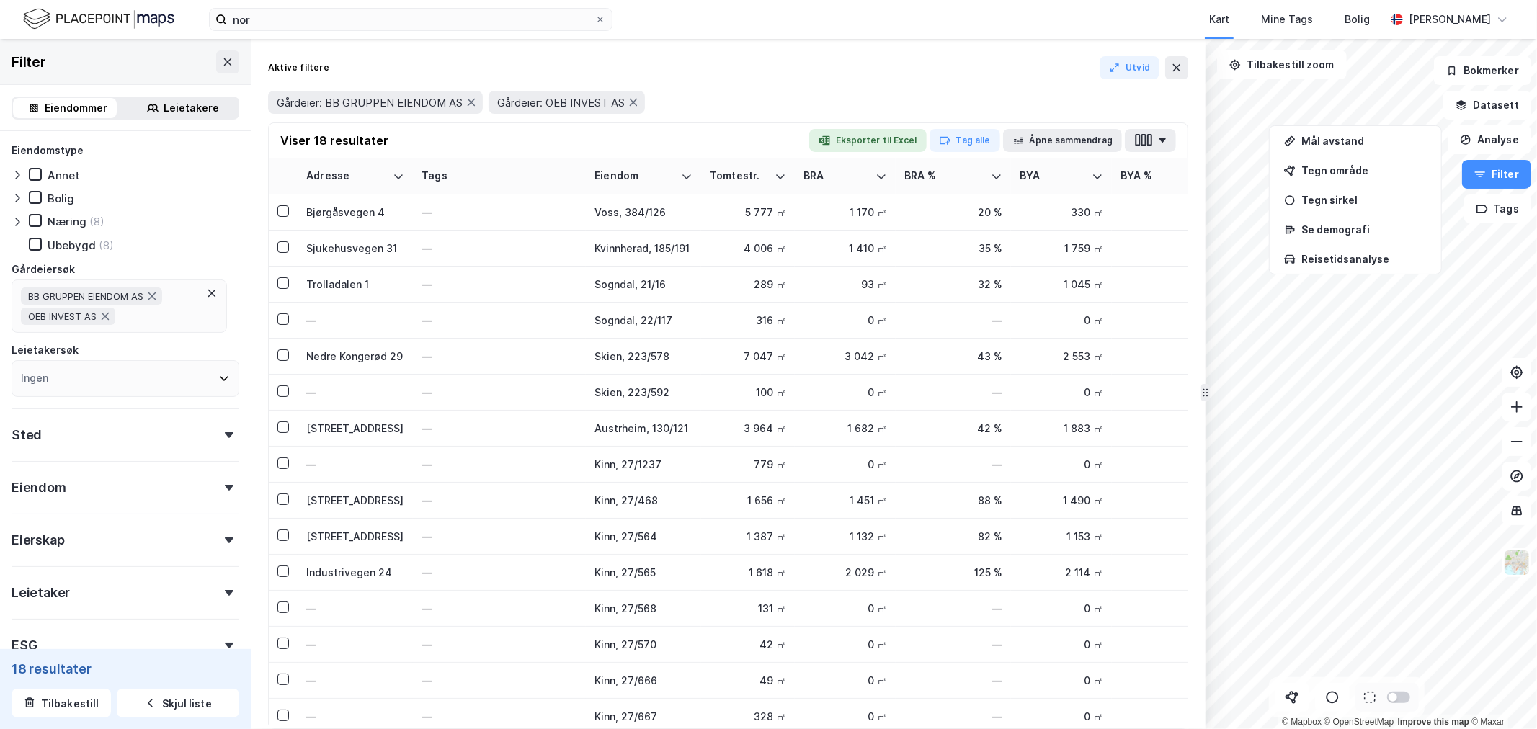
scroll to position [0, 0]
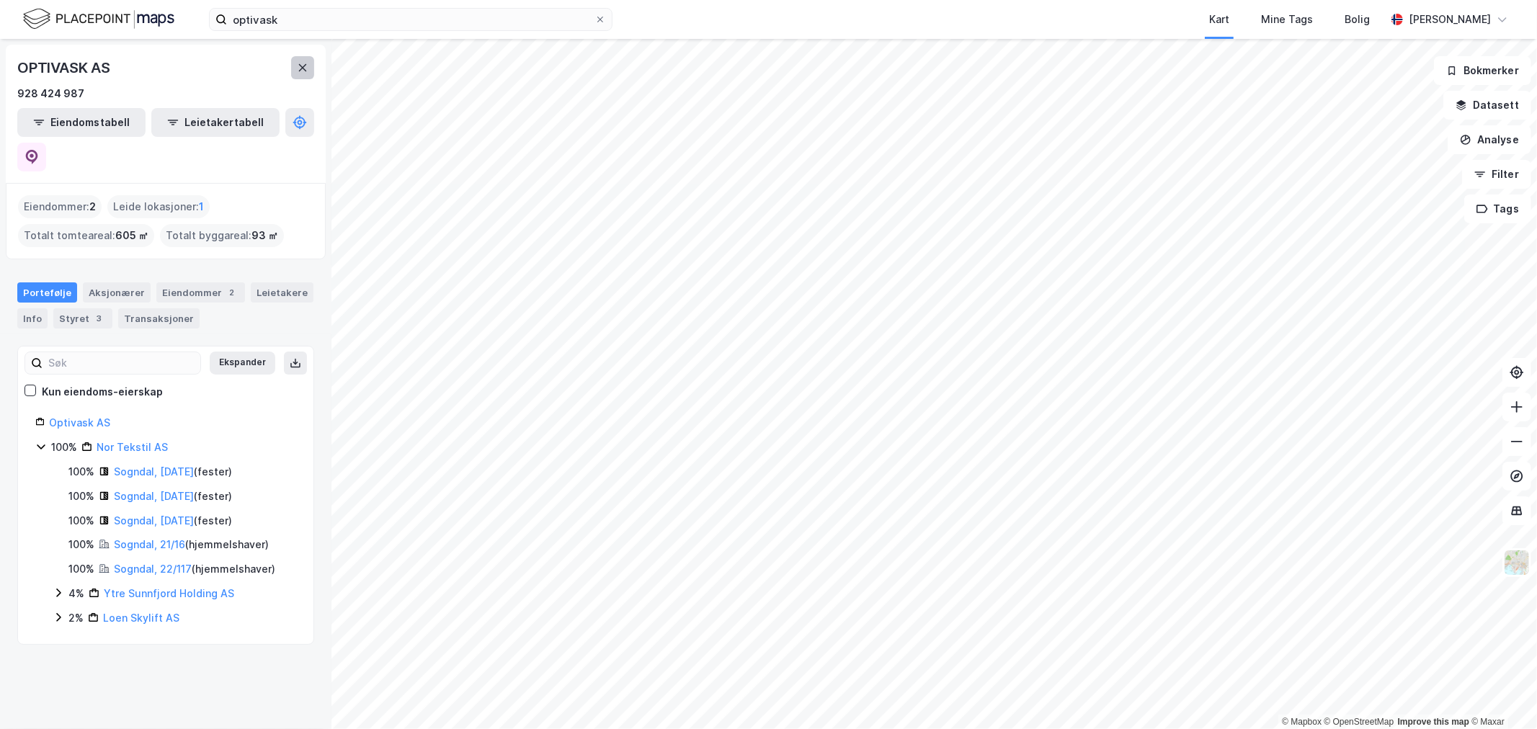
click at [303, 65] on icon at bounding box center [303, 68] width 12 height 12
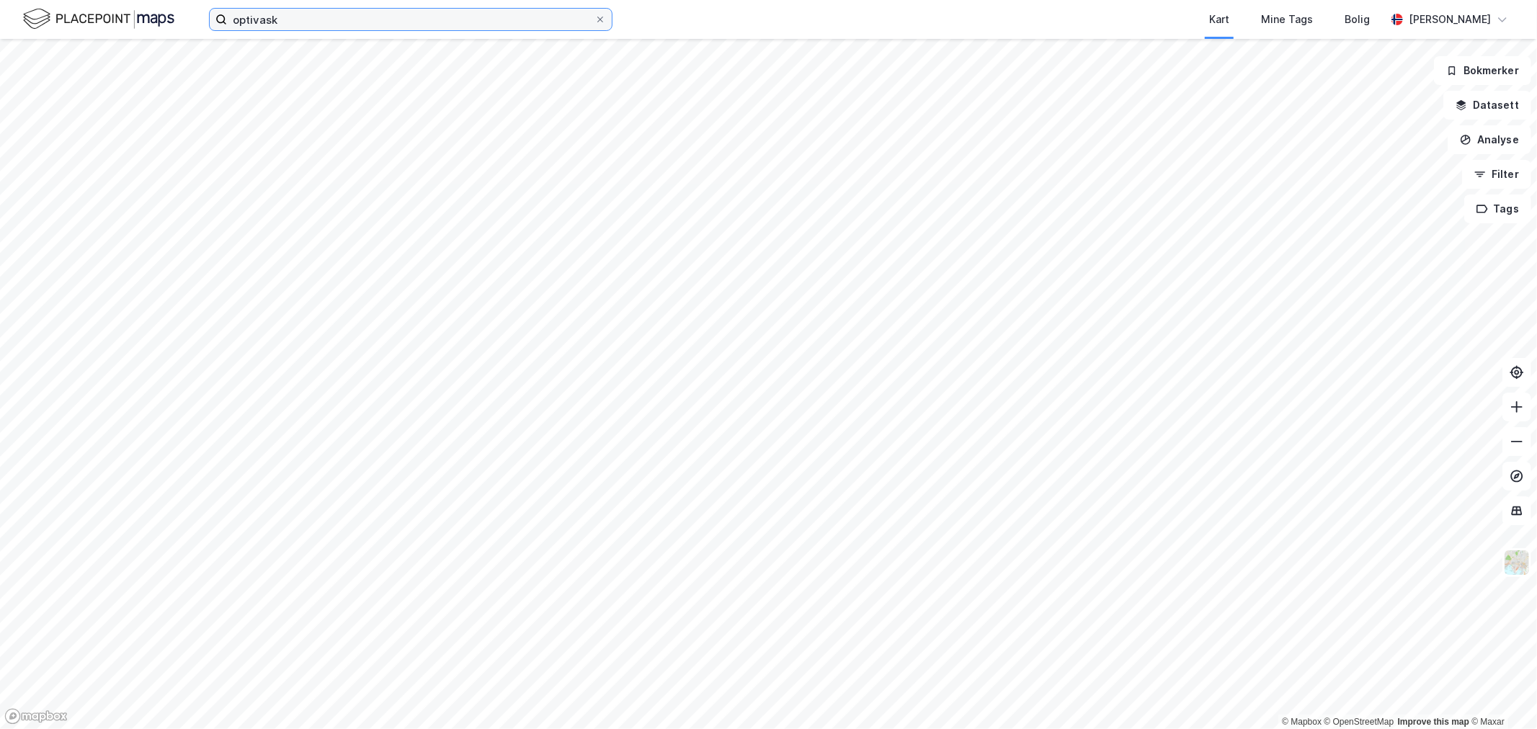
click at [303, 22] on input "optivask" at bounding box center [411, 20] width 368 height 22
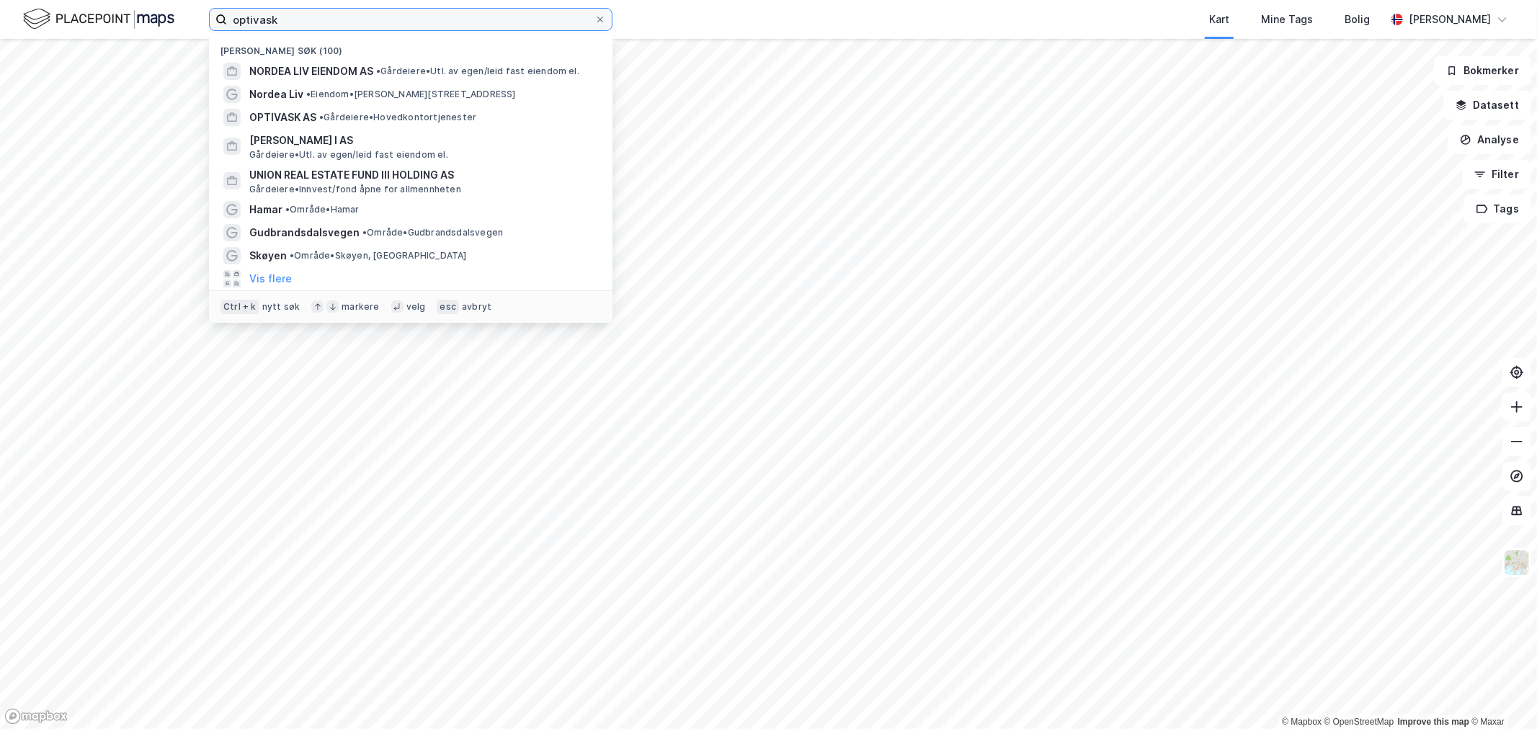
click at [336, 20] on input "optivask" at bounding box center [411, 20] width 368 height 22
click at [602, 19] on icon at bounding box center [600, 19] width 9 height 9
click at [595, 19] on input "optivask" at bounding box center [411, 20] width 368 height 22
click at [378, 19] on input at bounding box center [419, 20] width 385 height 22
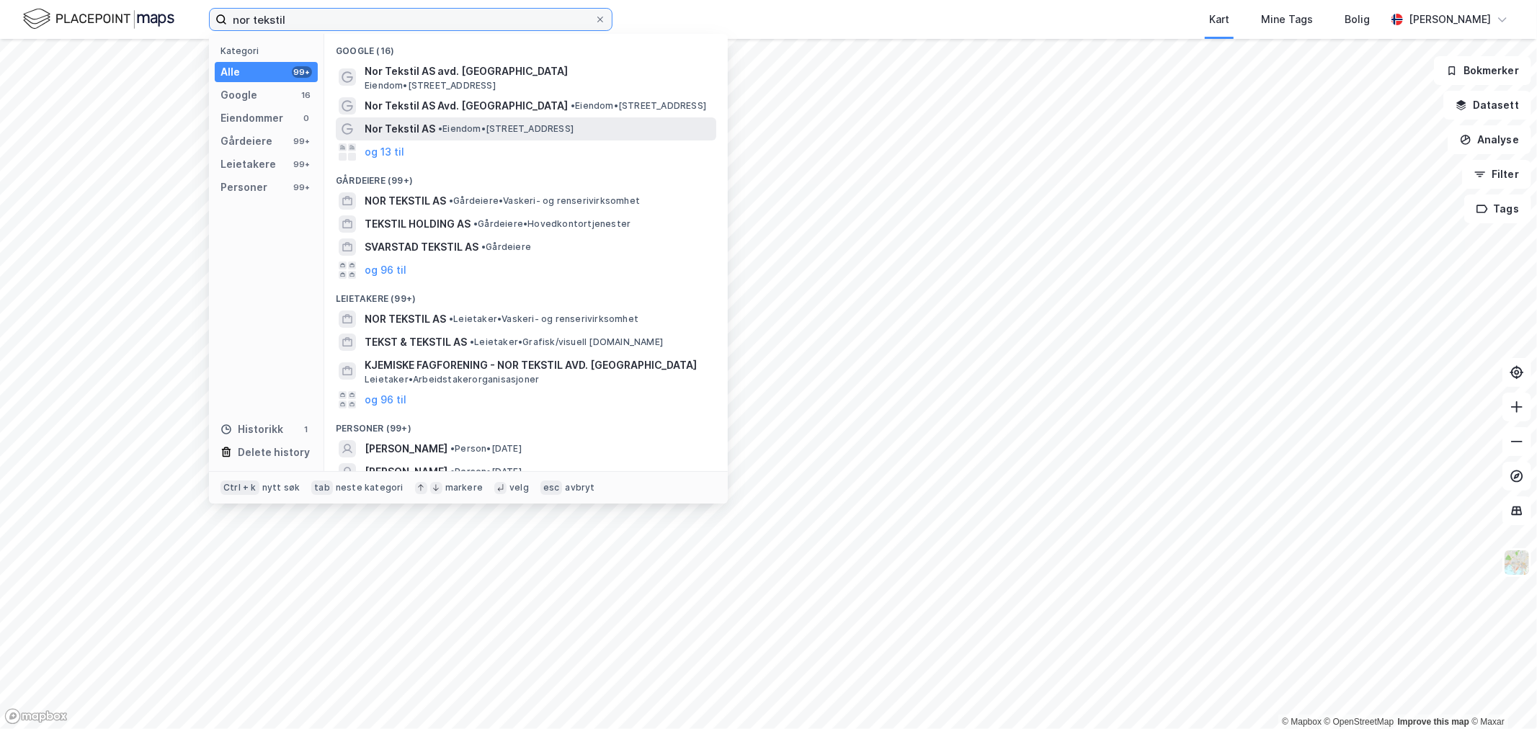
type input "nor tekstil"
click at [404, 123] on span "Nor Tekstil AS" at bounding box center [400, 128] width 71 height 17
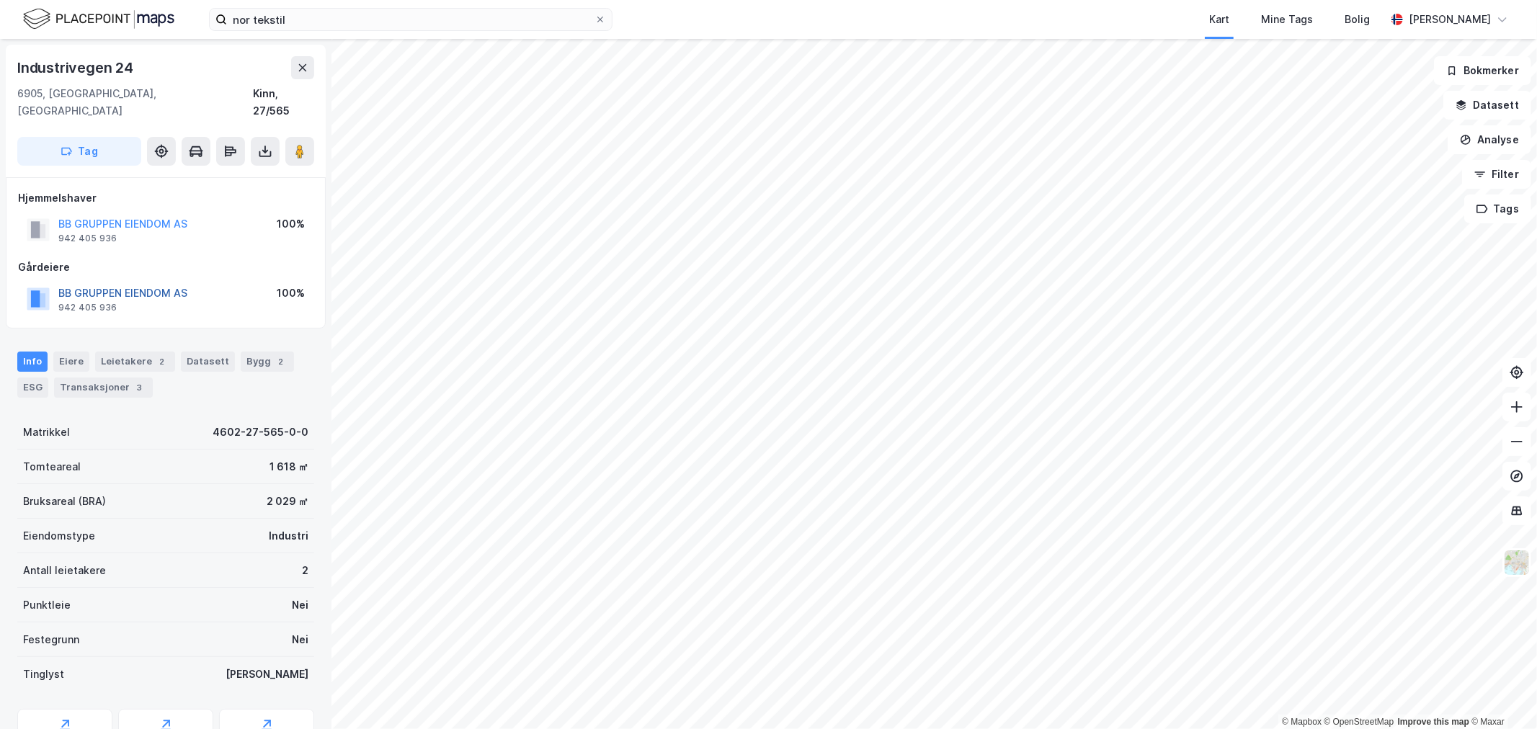
click at [0, 0] on button "BB GRUPPEN EIENDOM AS" at bounding box center [0, 0] width 0 height 0
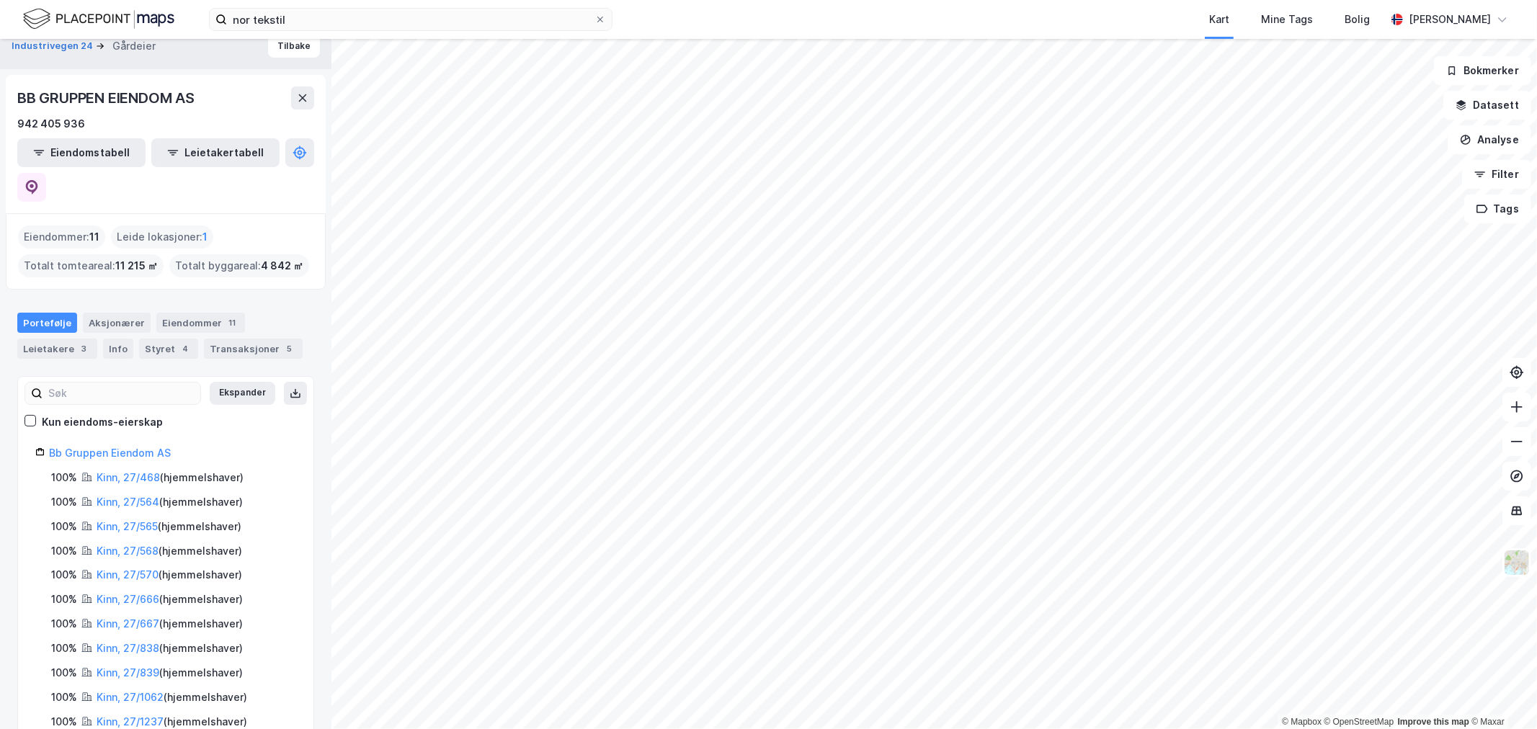
scroll to position [18, 0]
click at [375, 20] on input "nor tekstil" at bounding box center [411, 20] width 368 height 22
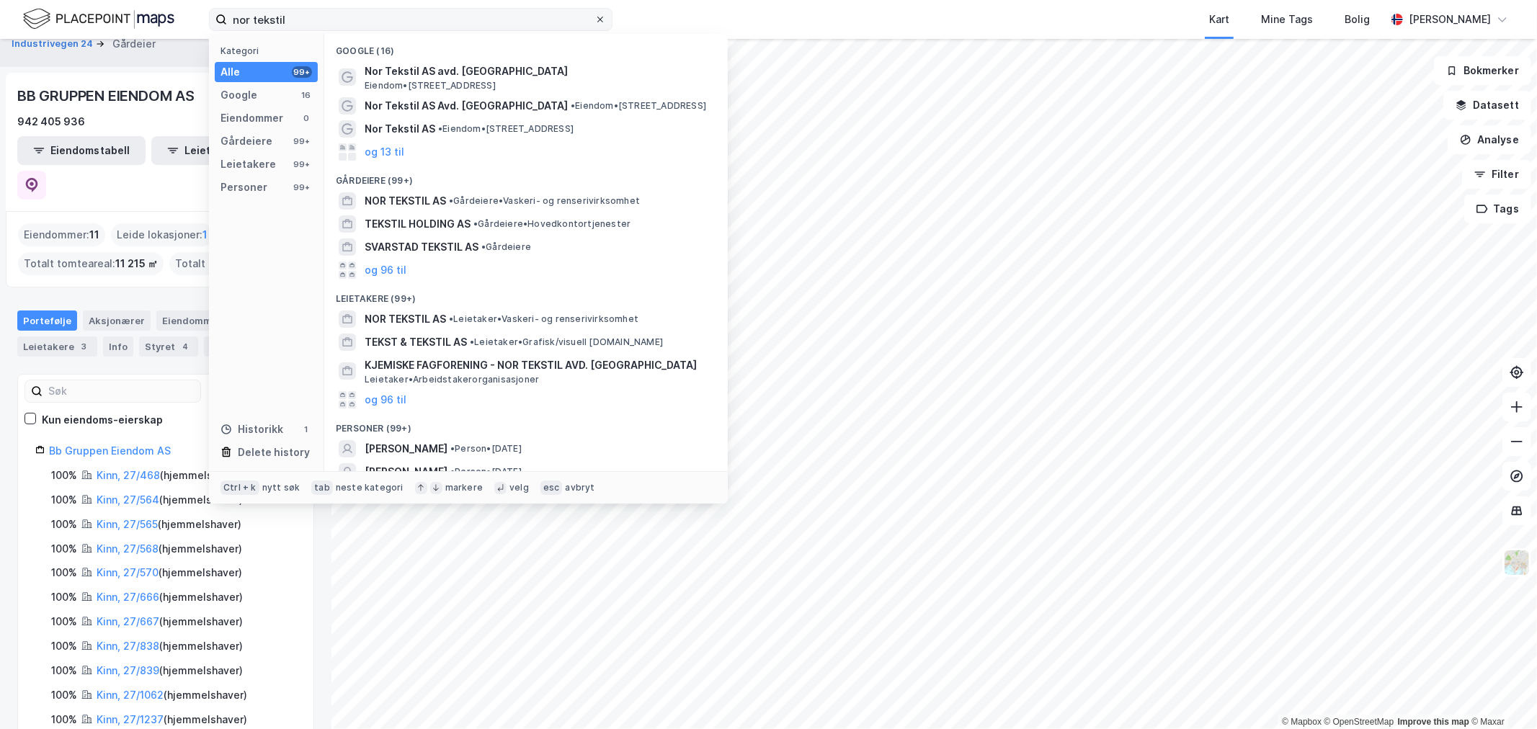
click at [596, 22] on icon at bounding box center [600, 19] width 9 height 9
click at [595, 22] on input "nor tekstil" at bounding box center [411, 20] width 368 height 22
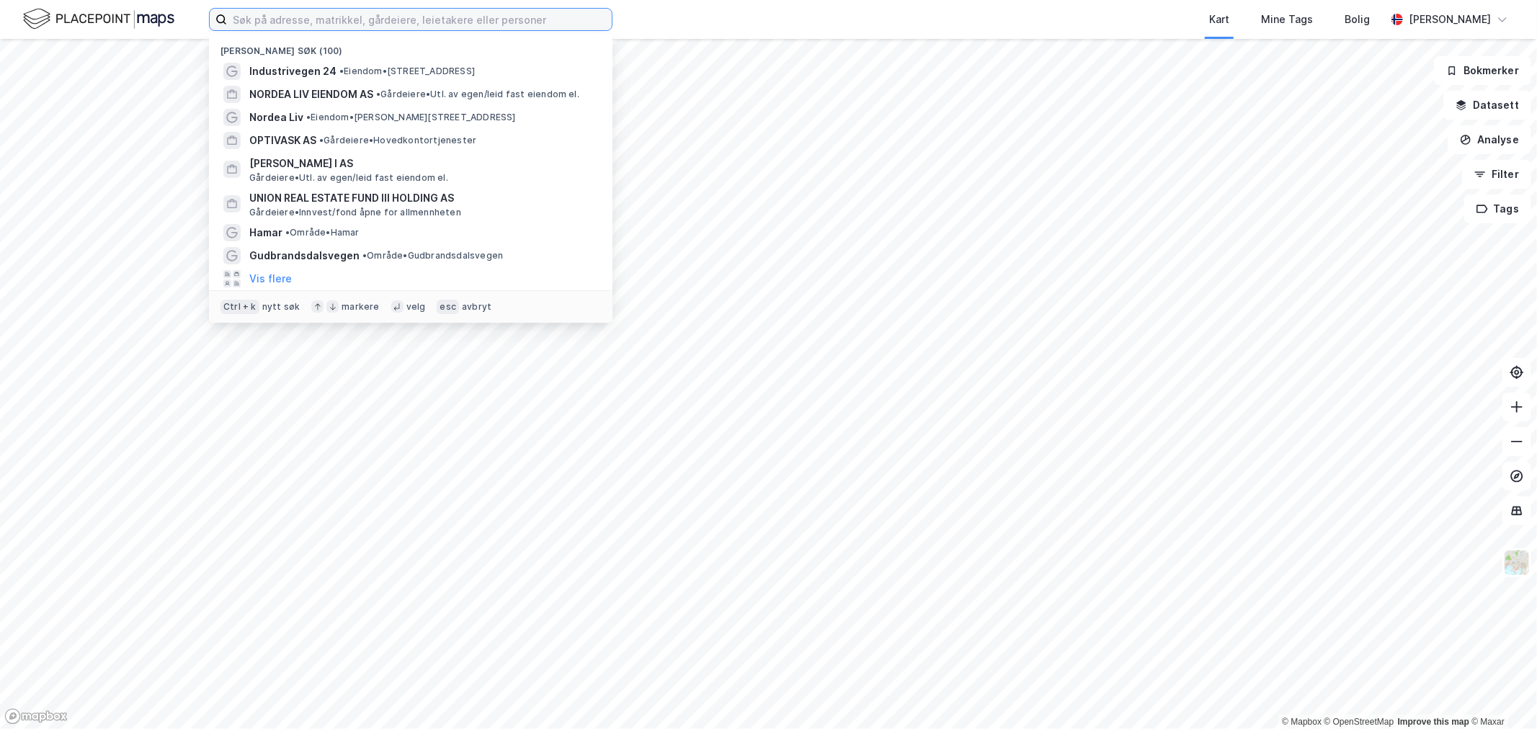
click at [373, 23] on input at bounding box center [419, 20] width 385 height 22
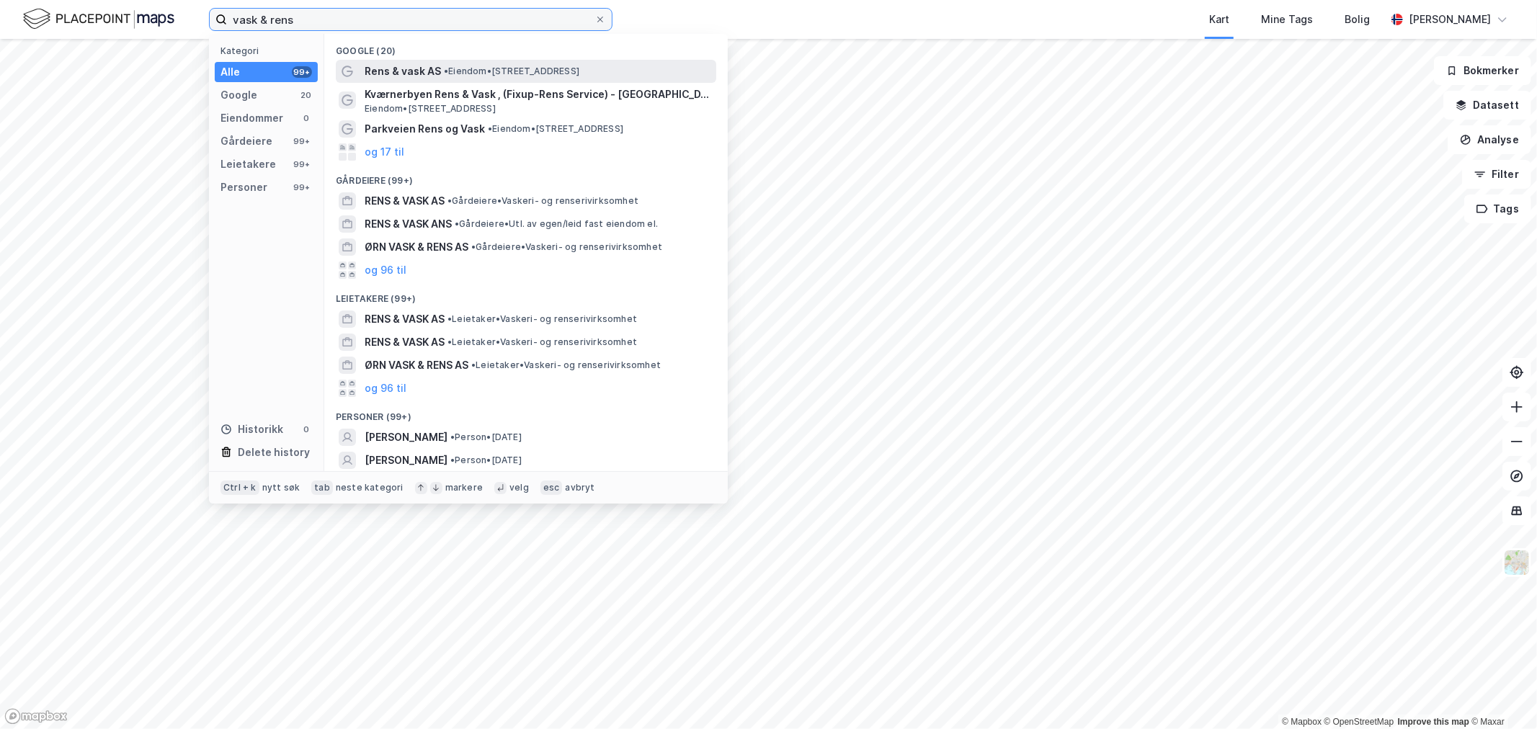
type input "vask & rens"
click at [398, 69] on span "Rens & vask AS" at bounding box center [403, 71] width 76 height 17
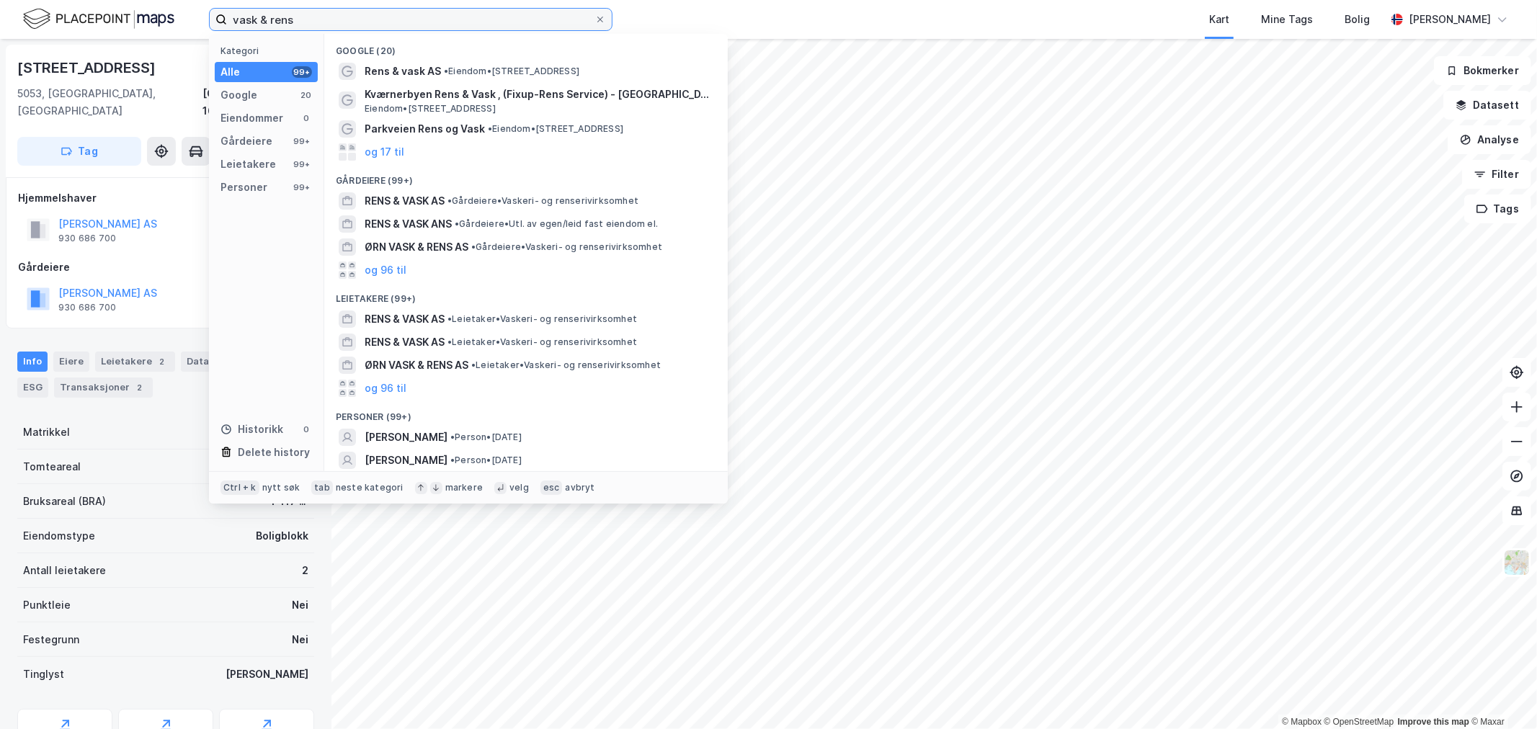
click at [356, 16] on input "vask & rens" at bounding box center [411, 20] width 368 height 22
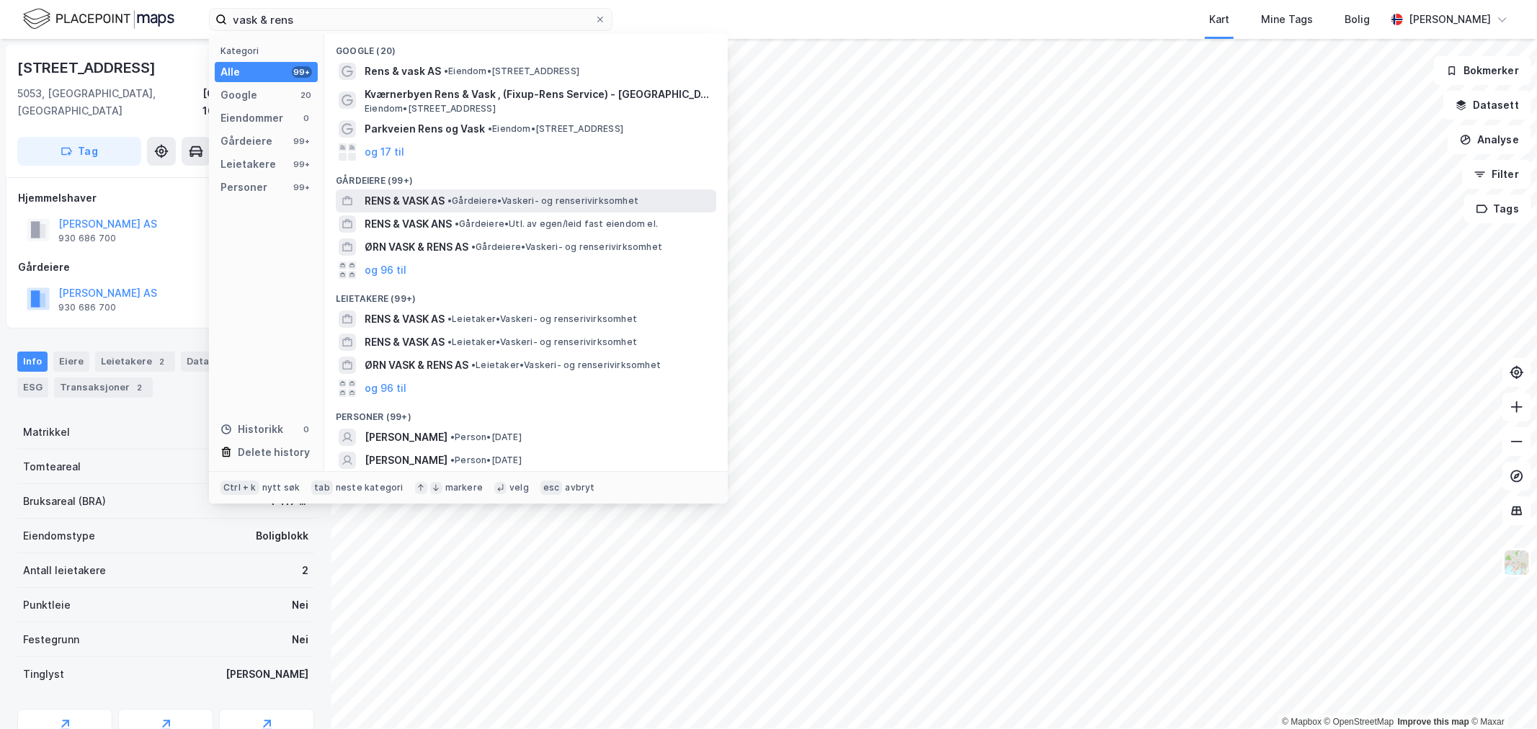
click at [436, 199] on span "RENS & VASK AS" at bounding box center [405, 200] width 80 height 17
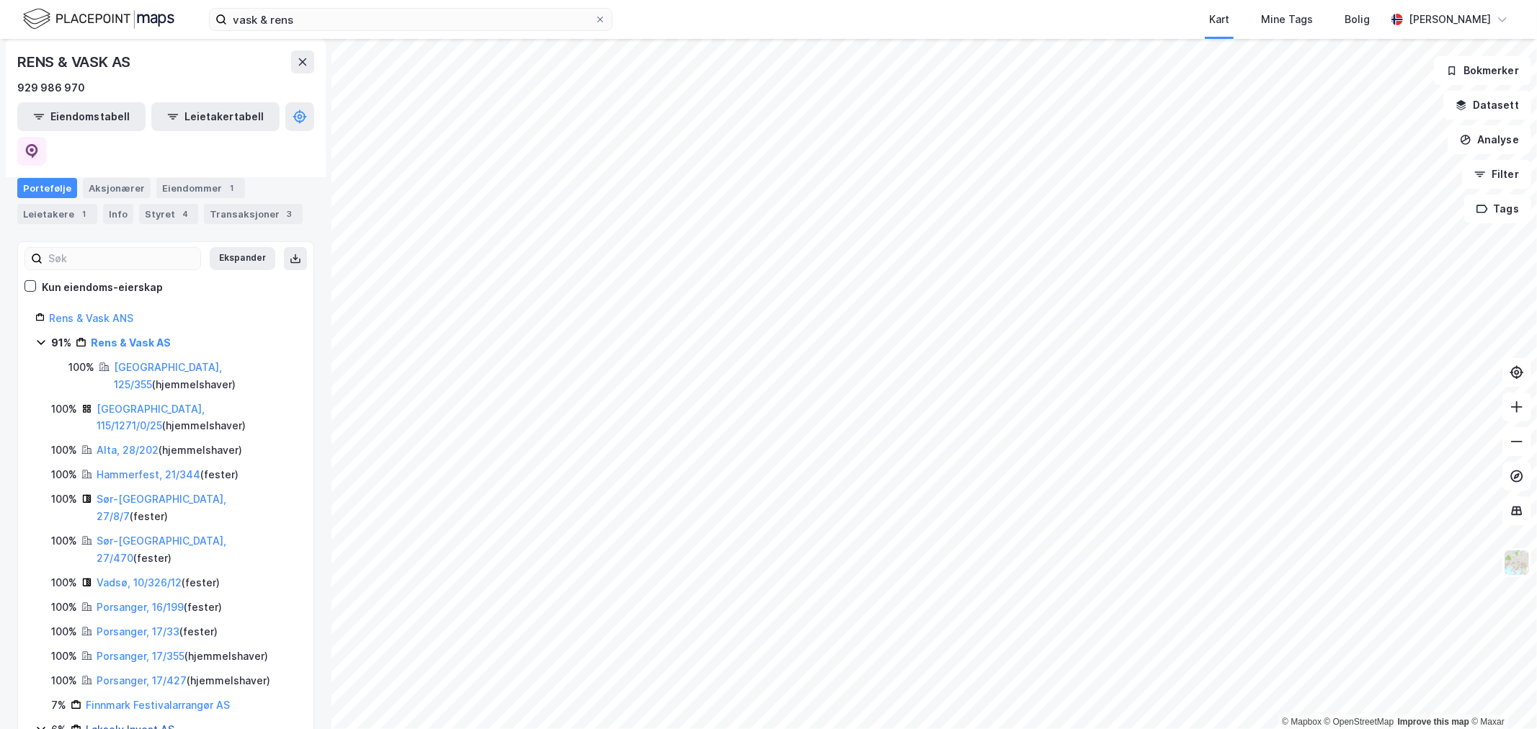
scroll to position [185, 0]
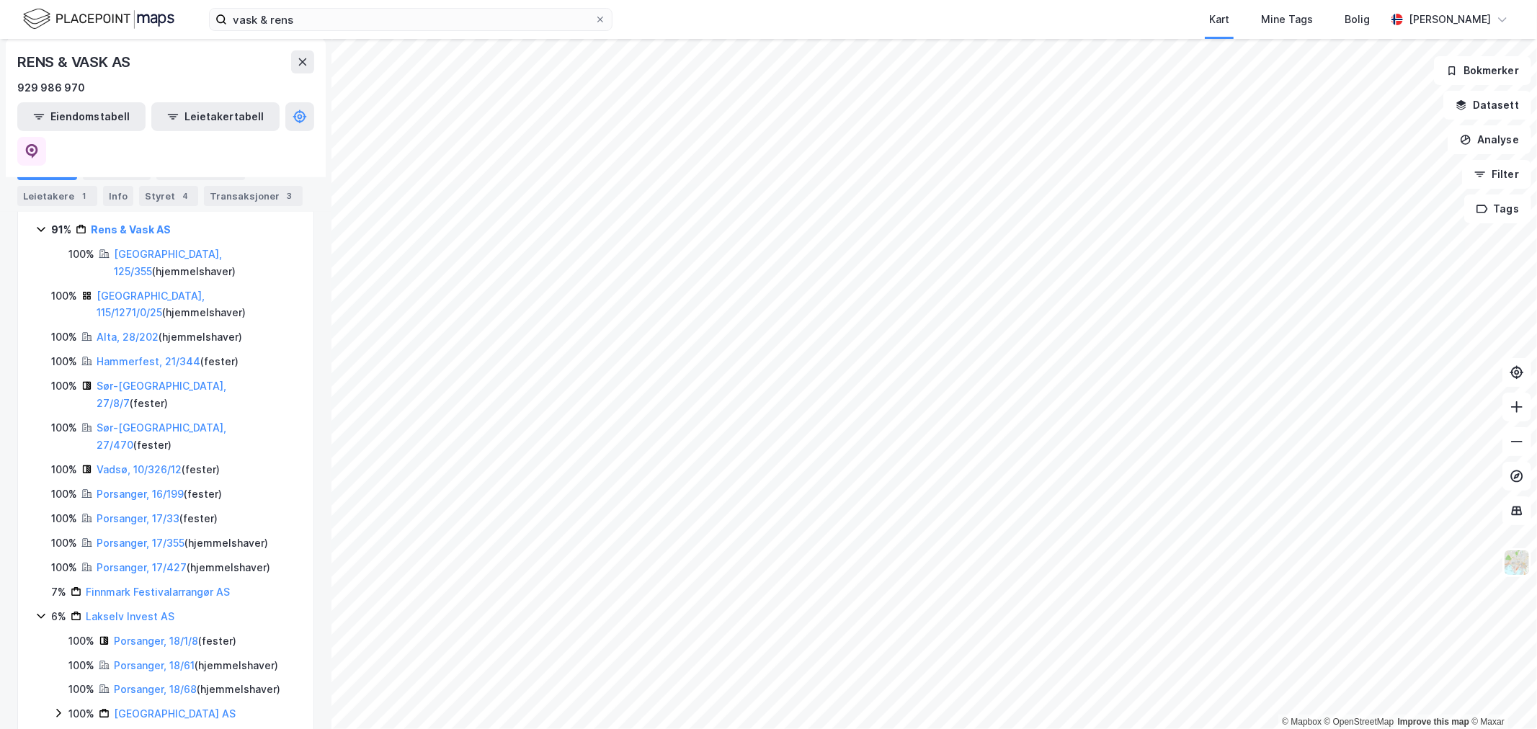
scroll to position [234, 0]
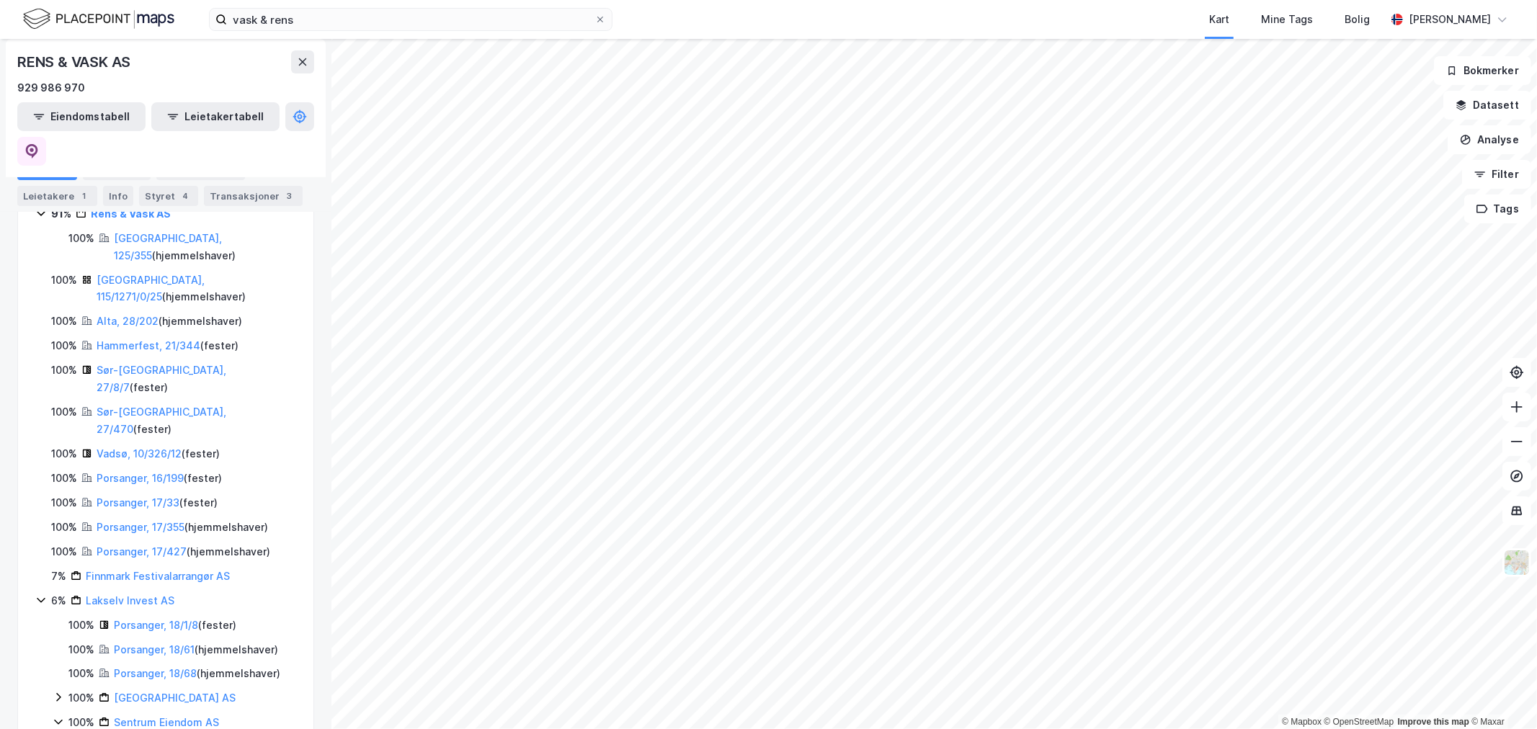
click at [60, 692] on icon at bounding box center [59, 698] width 12 height 12
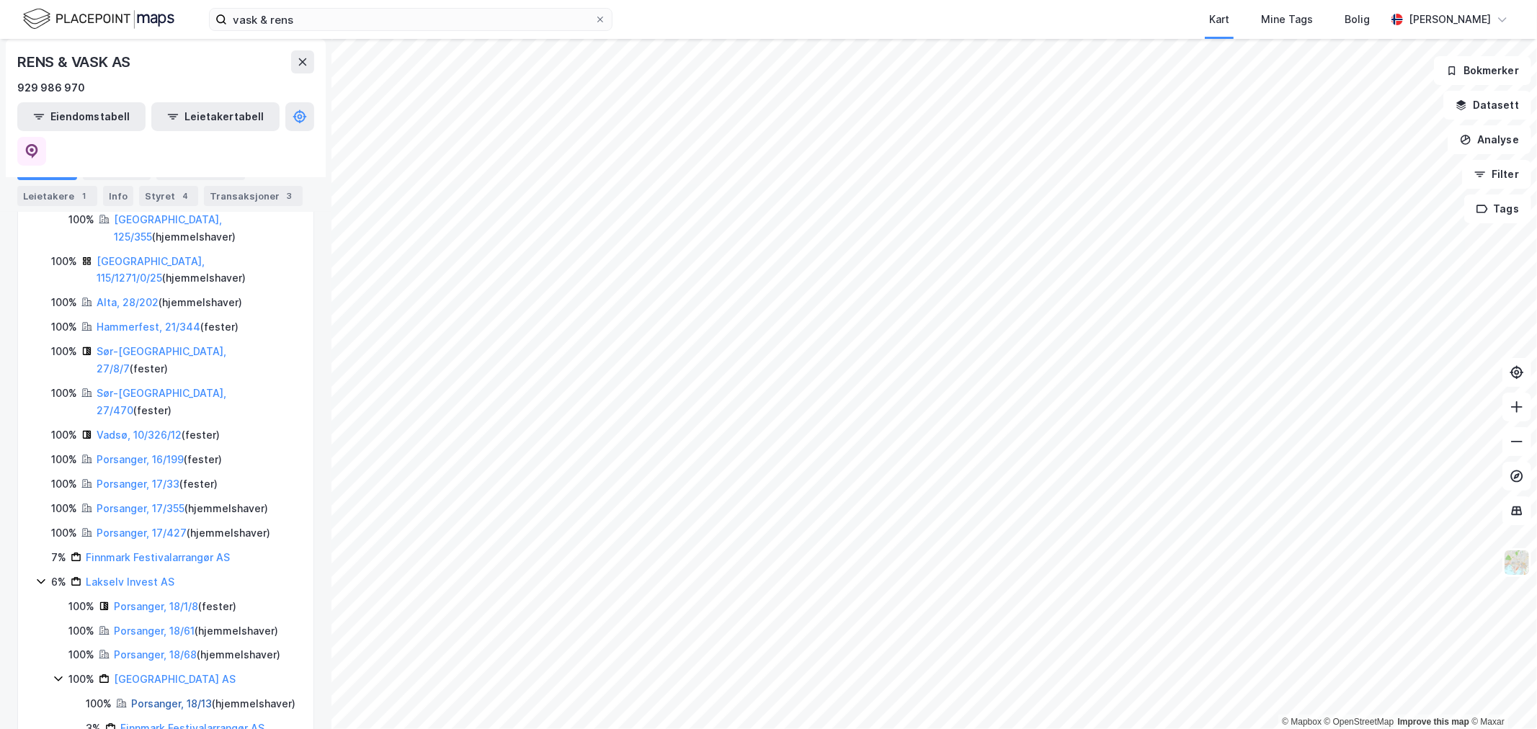
scroll to position [300, 0]
